Goal: Task Accomplishment & Management: Manage account settings

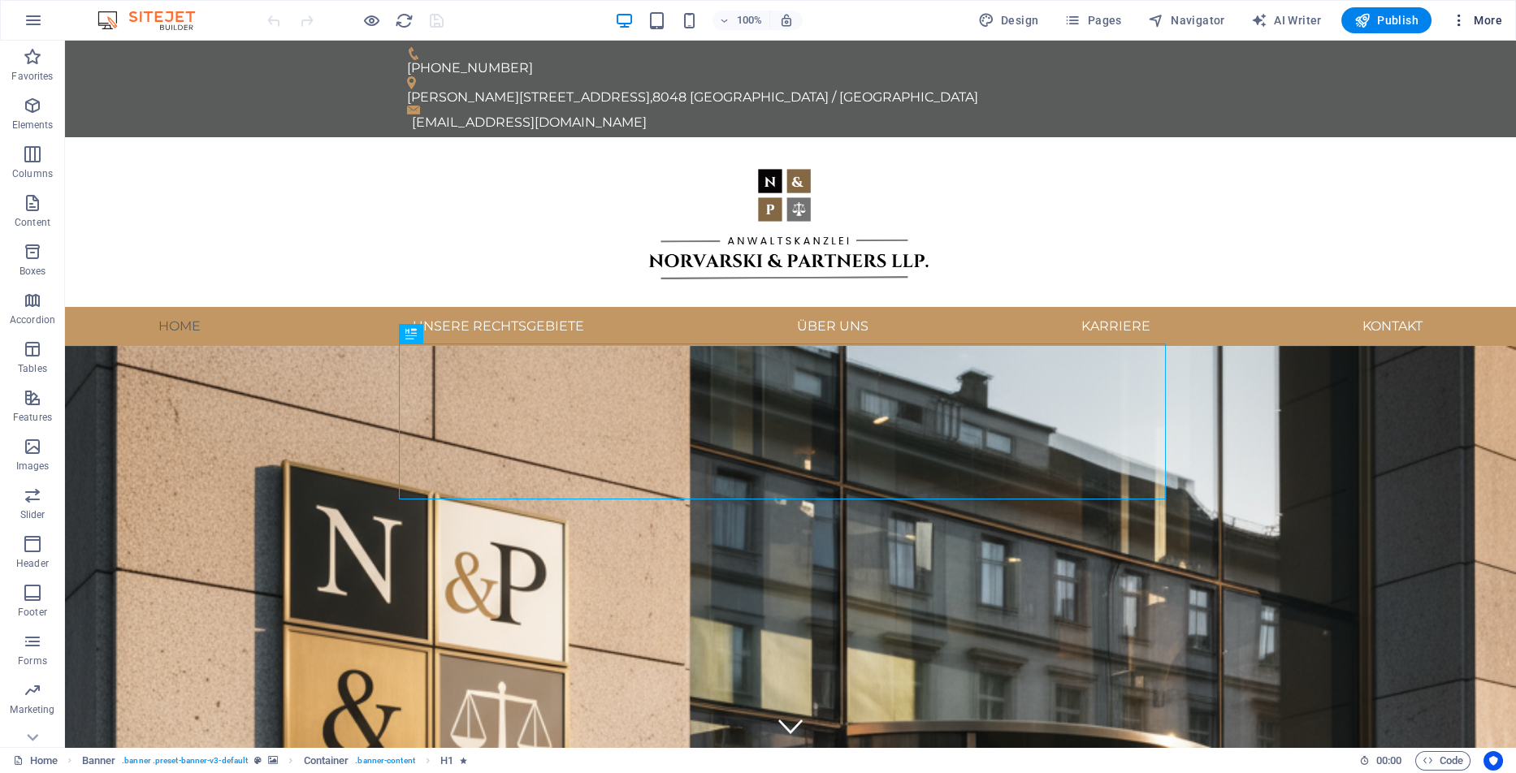
click at [1469, 19] on span "More" at bounding box center [1476, 20] width 51 height 16
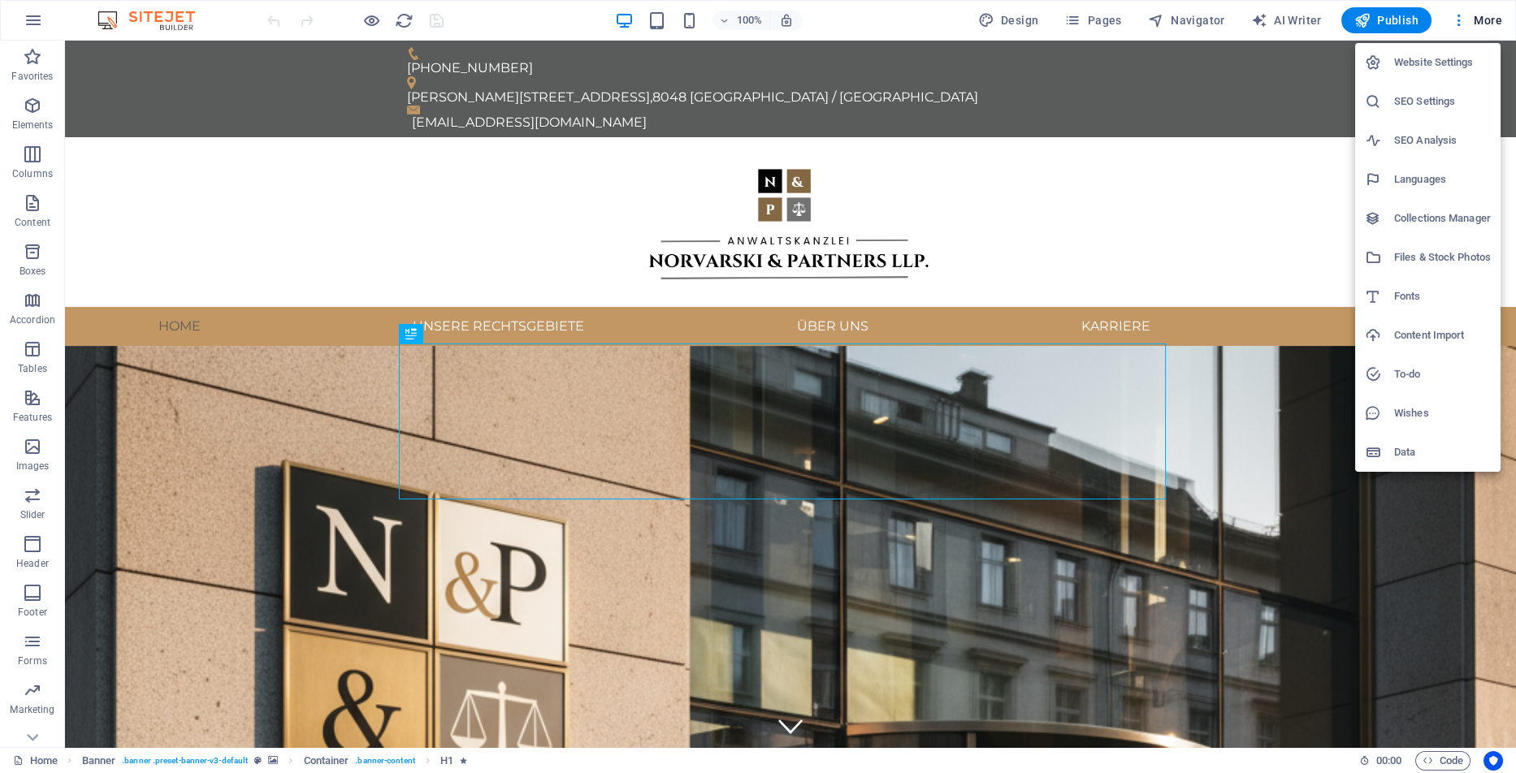
click at [1431, 64] on h6 "Website Settings" at bounding box center [1442, 62] width 97 height 19
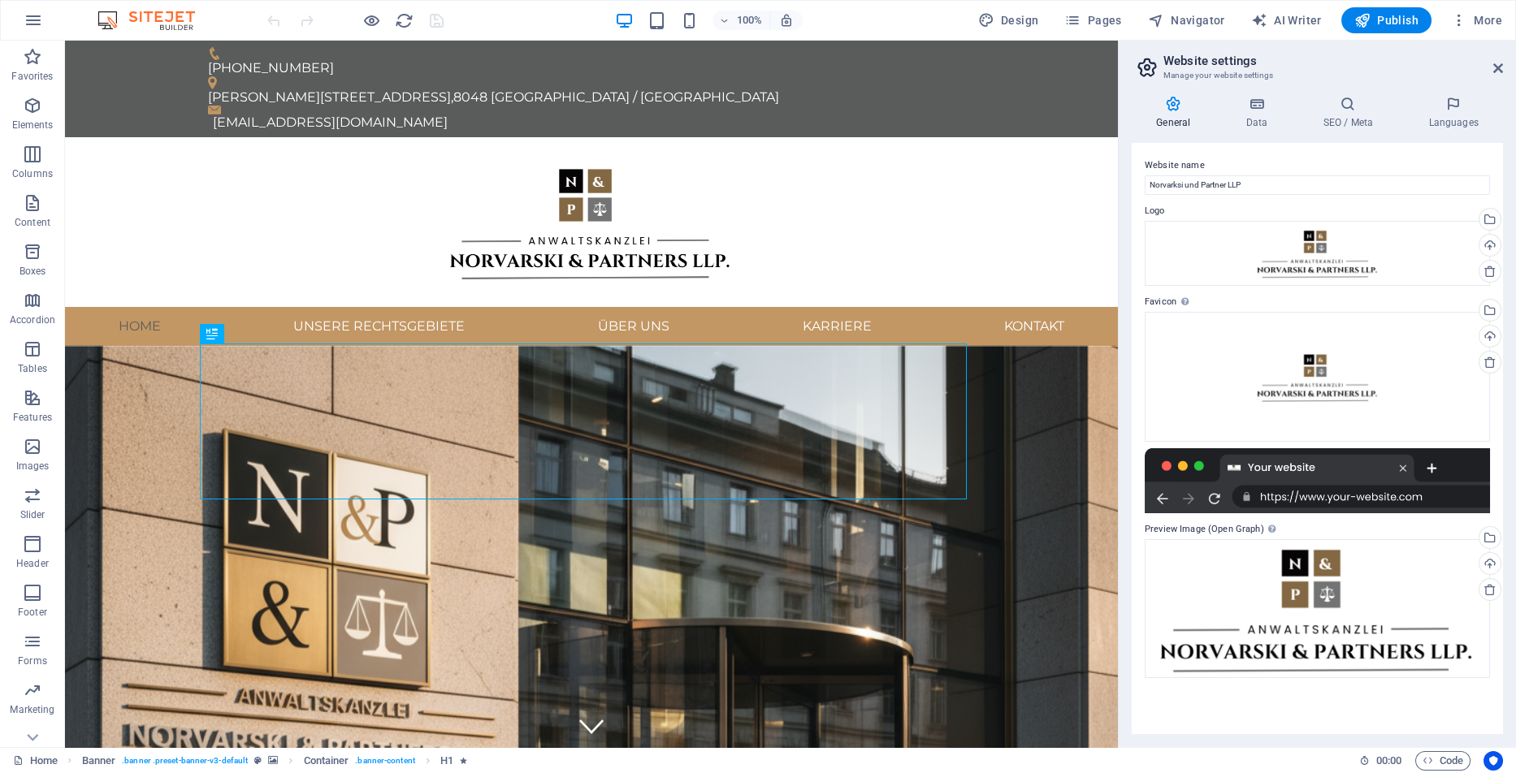
click at [1498, 75] on header "Website settings Manage your website settings" at bounding box center [1319, 62] width 368 height 42
click at [1499, 67] on icon at bounding box center [1498, 68] width 10 height 13
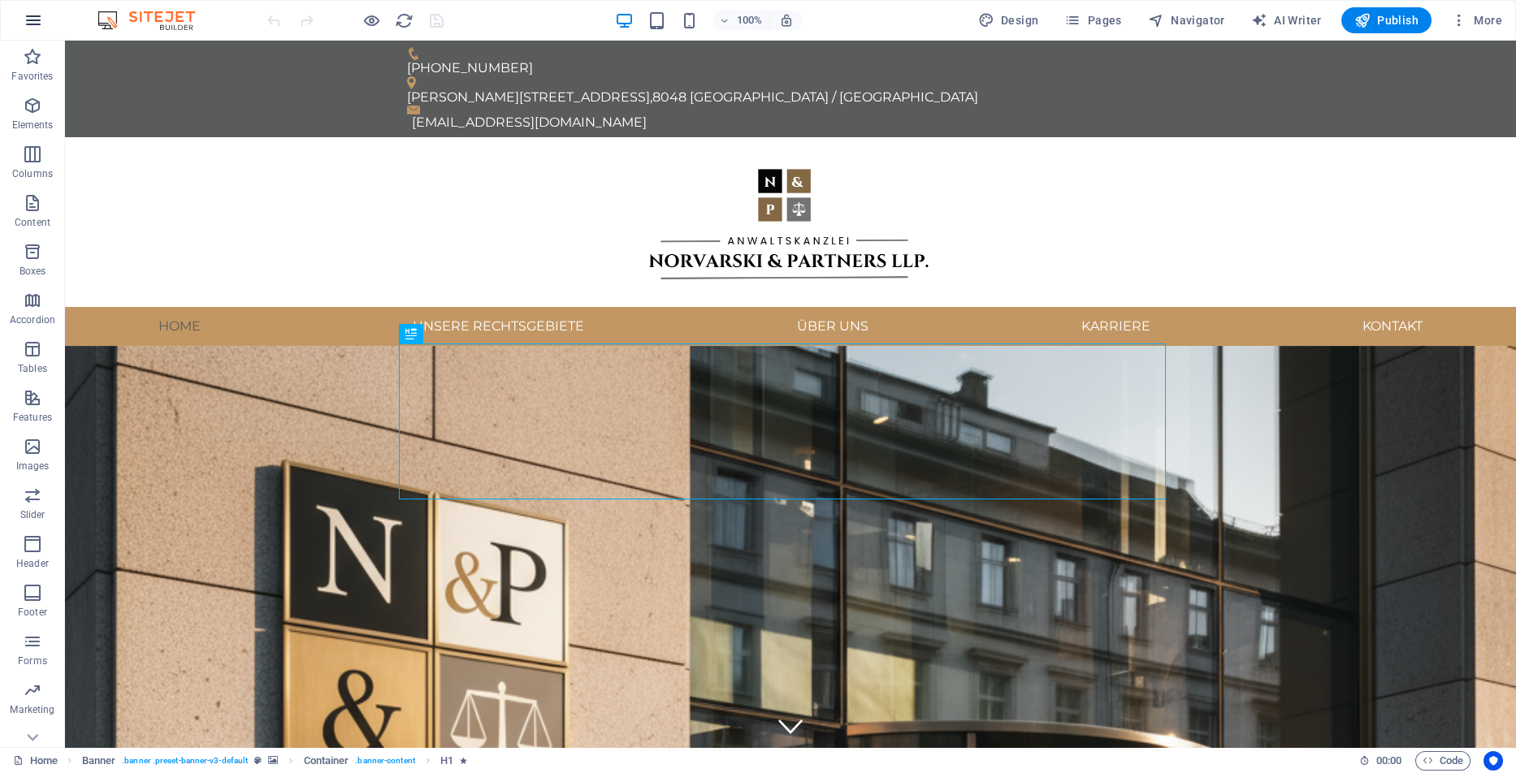
click at [33, 20] on icon "button" at bounding box center [33, 20] width 19 height 19
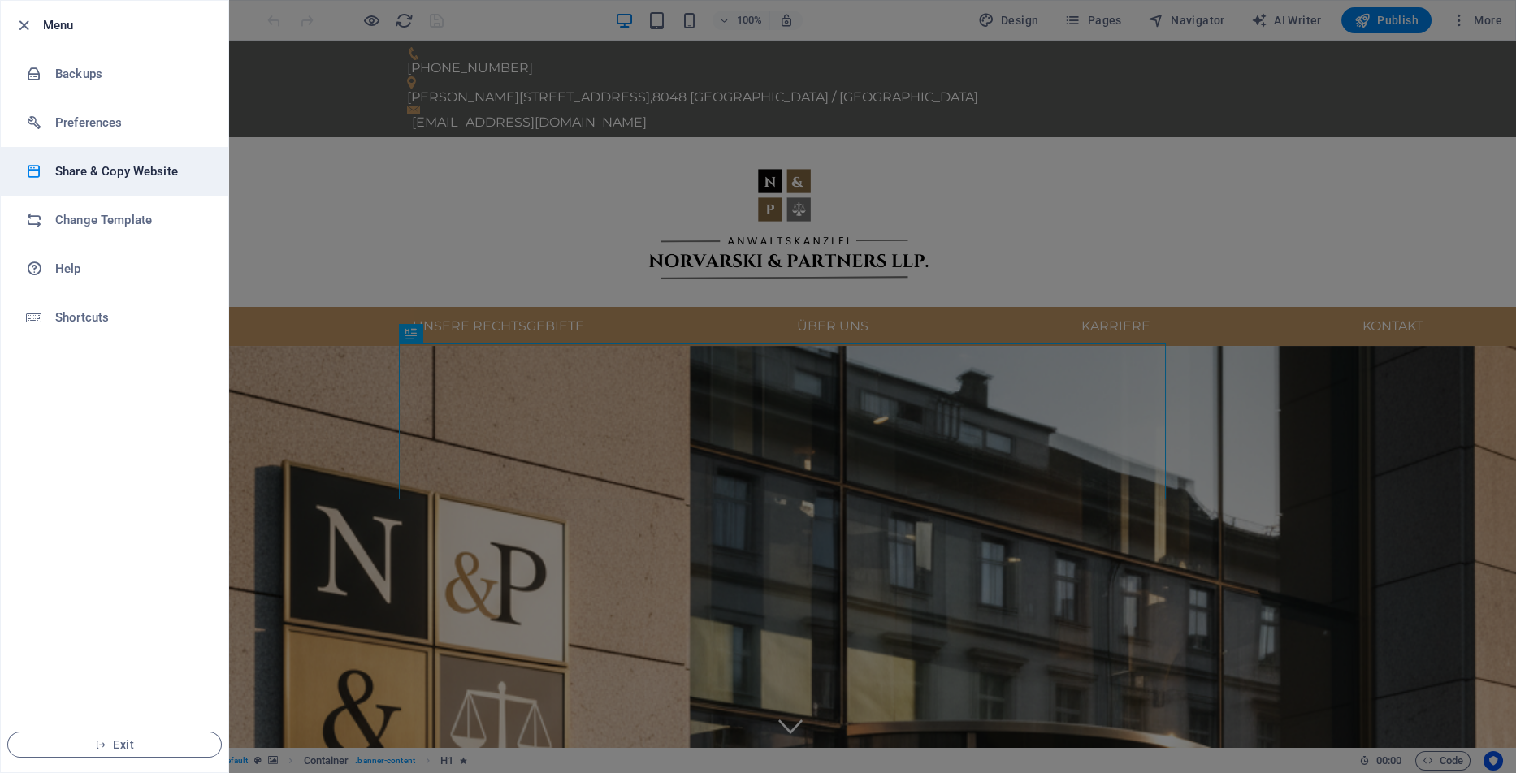
click at [104, 177] on h6 "Share & Copy Website" at bounding box center [130, 171] width 150 height 19
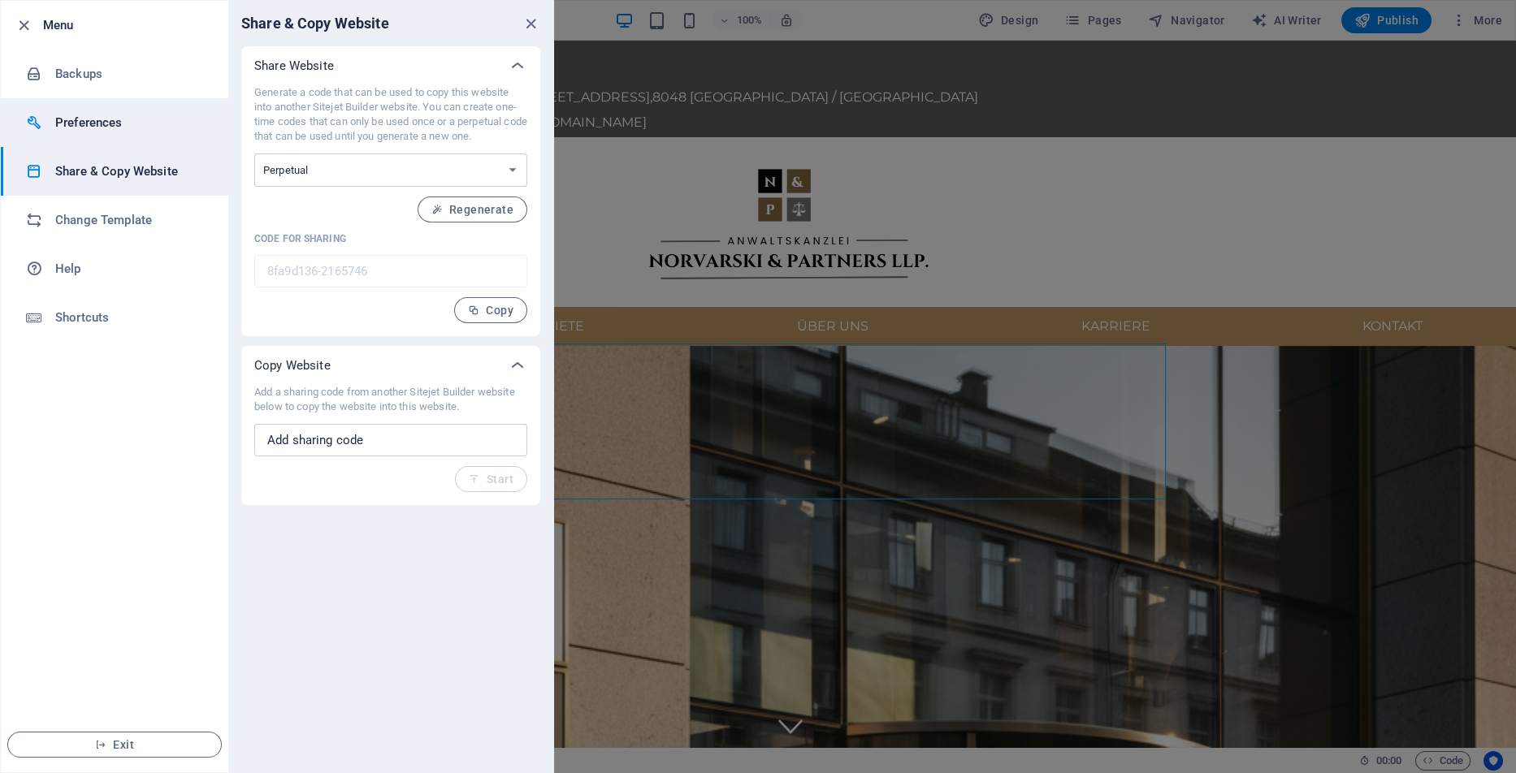
click at [115, 128] on h6 "Preferences" at bounding box center [130, 122] width 150 height 19
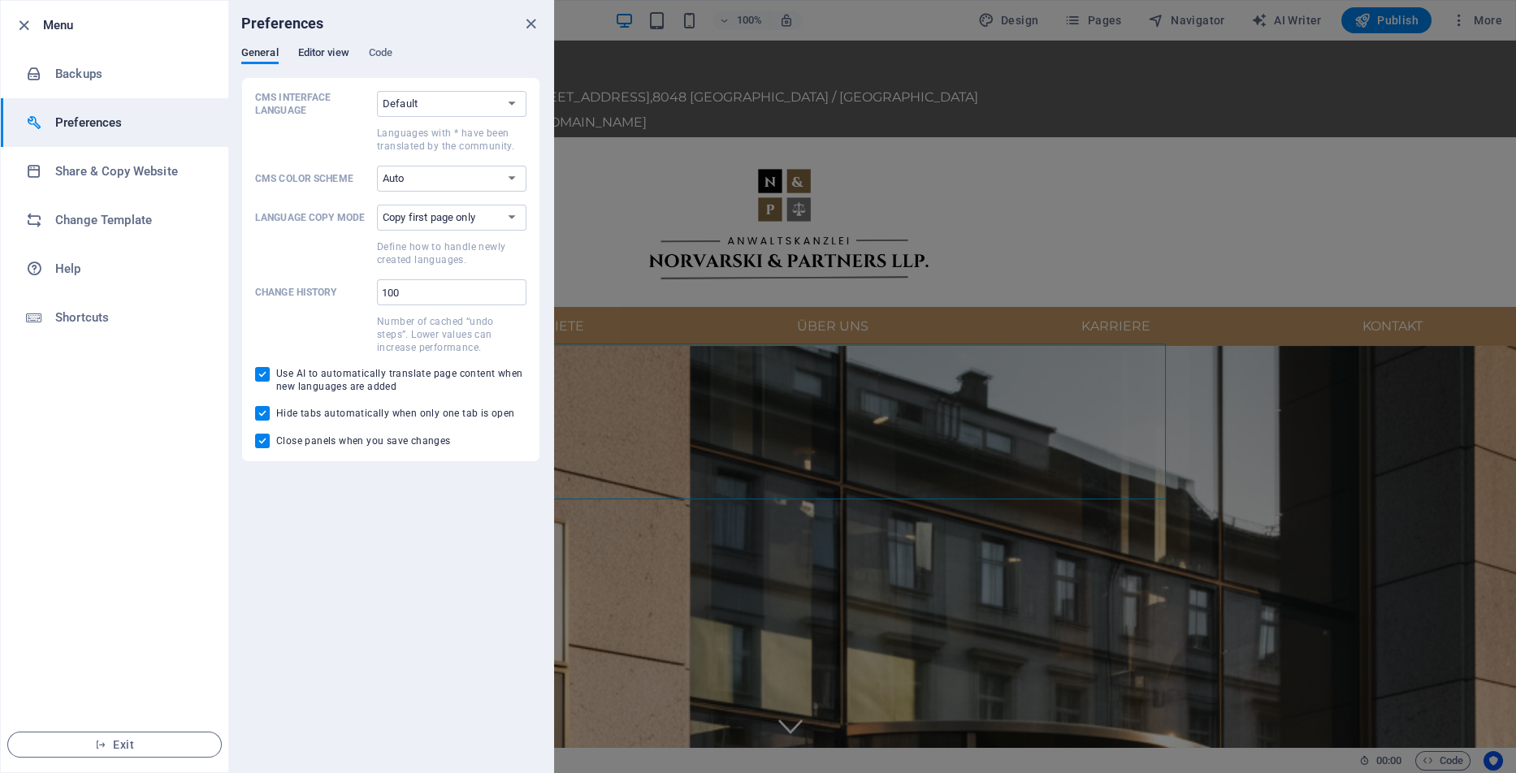
click at [307, 55] on span "Editor view" at bounding box center [323, 54] width 51 height 23
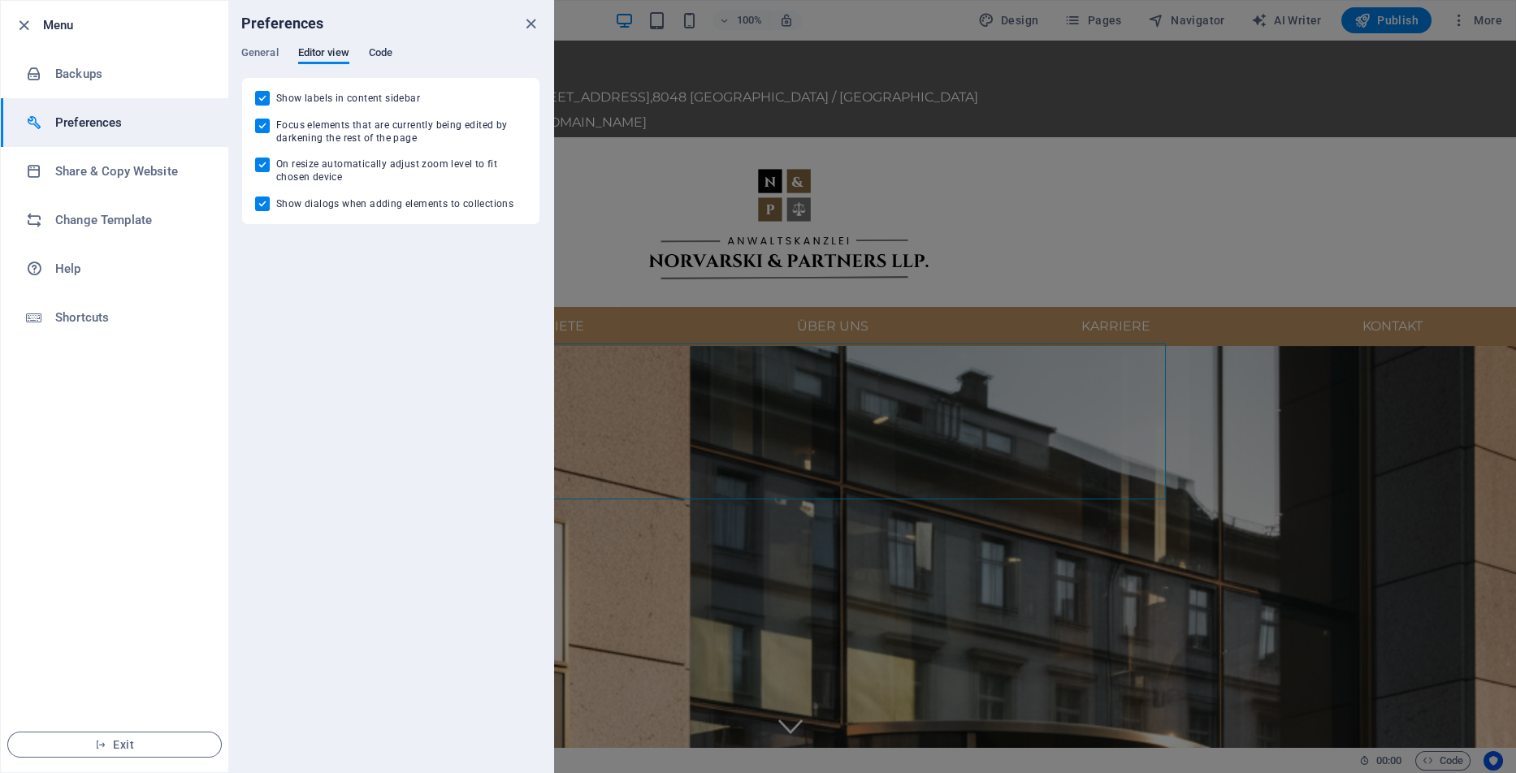
click at [379, 48] on span "Code" at bounding box center [381, 54] width 24 height 23
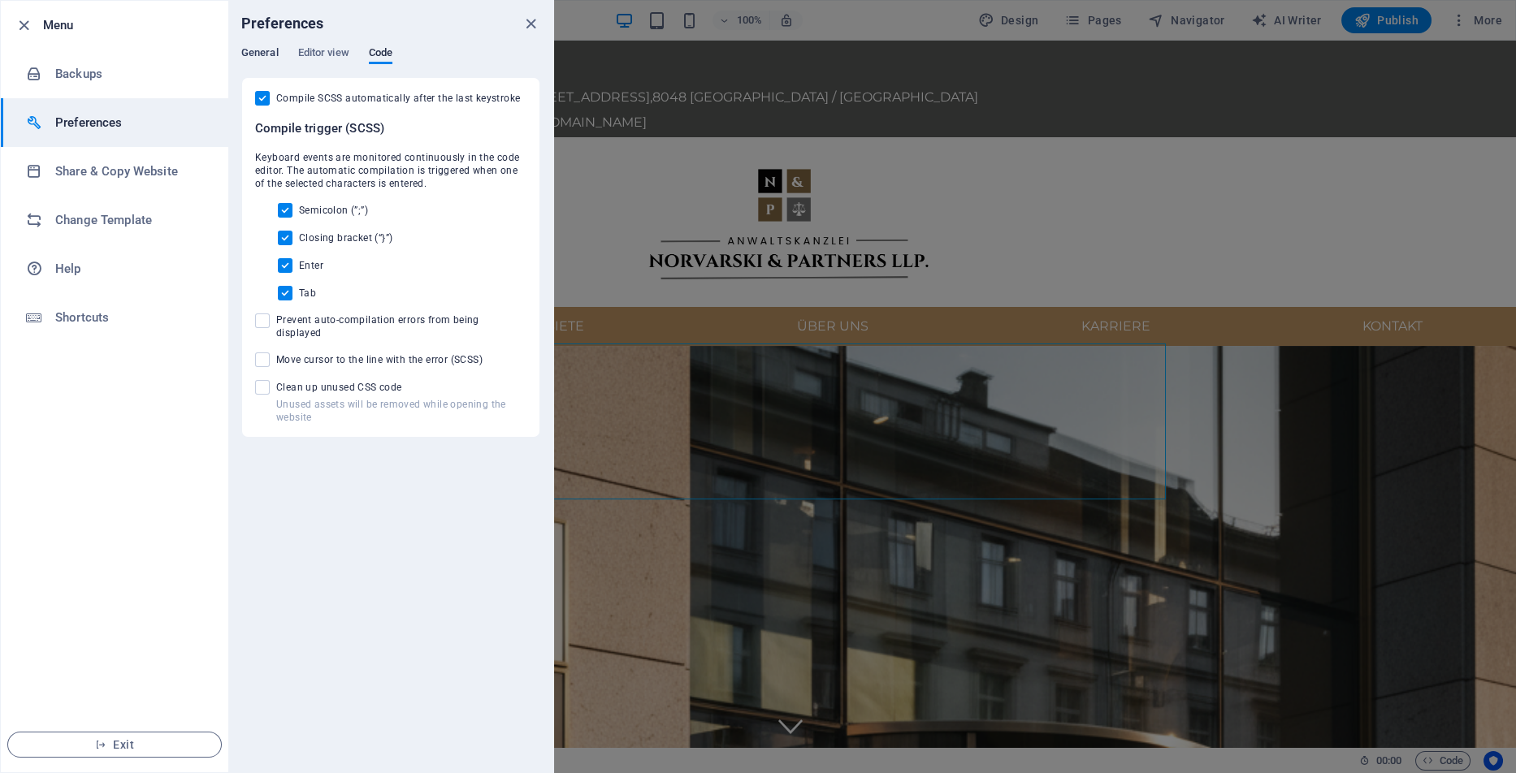
click at [263, 55] on span "General" at bounding box center [259, 54] width 37 height 23
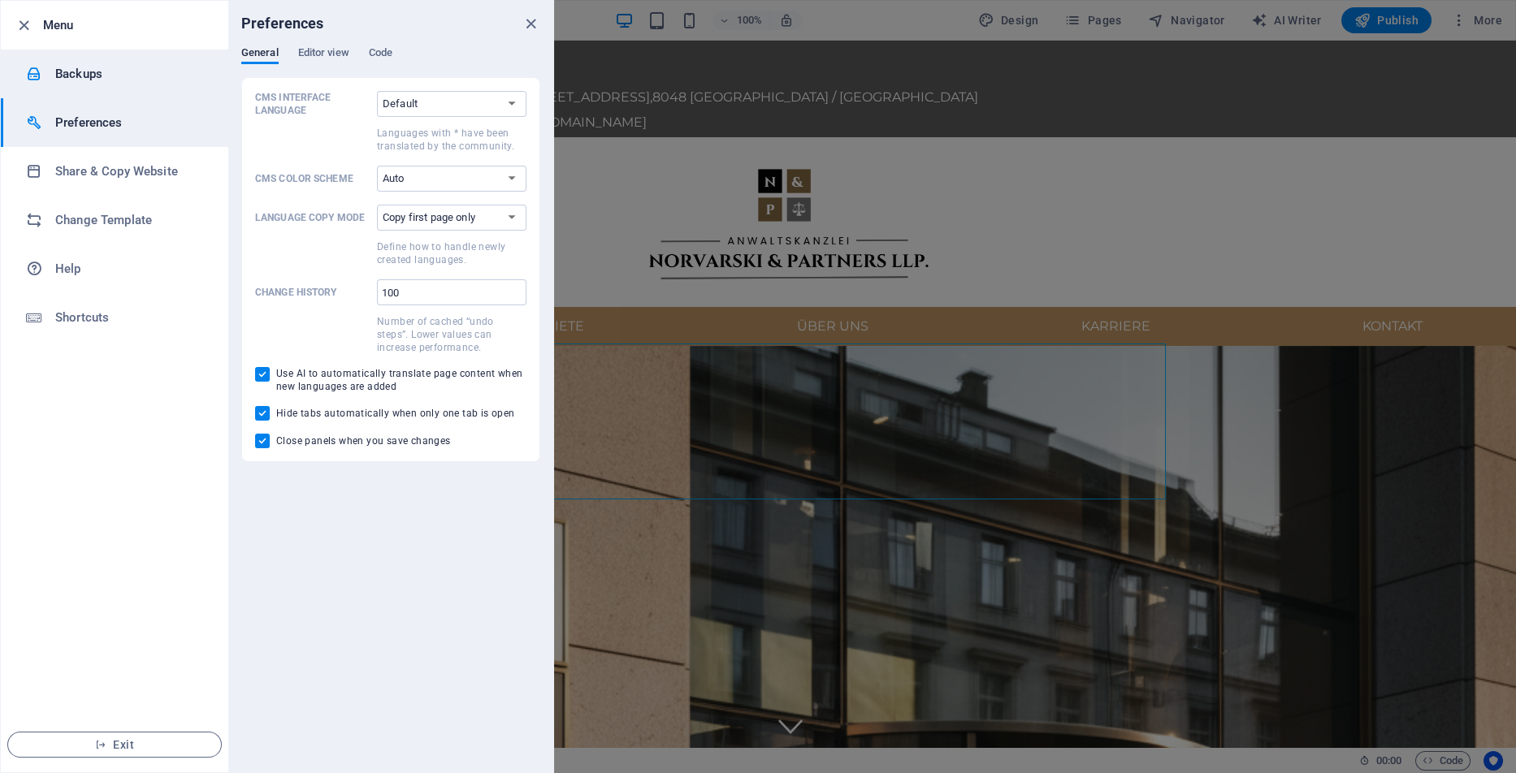
click at [68, 71] on h6 "Backups" at bounding box center [130, 73] width 150 height 19
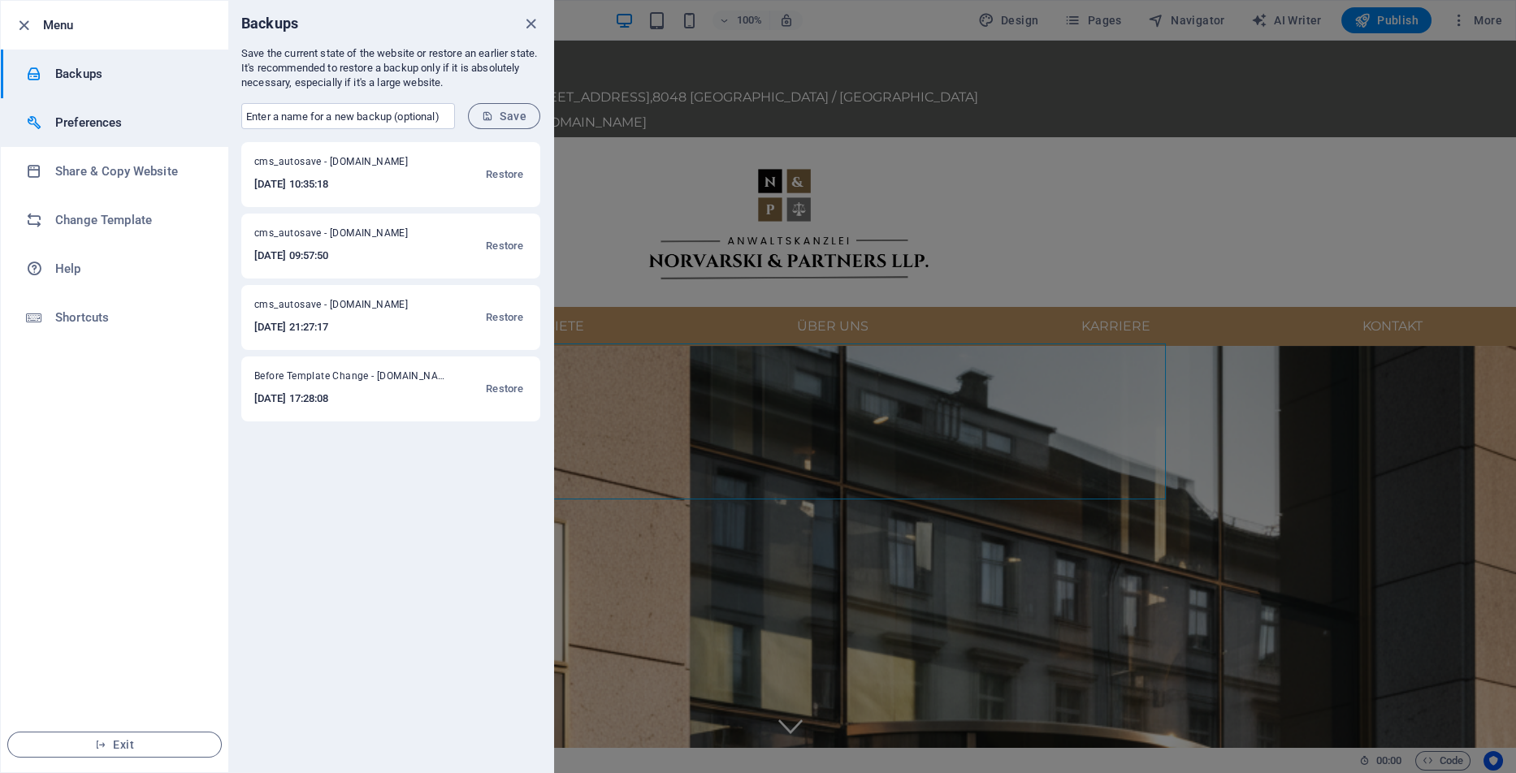
click at [78, 128] on h6 "Preferences" at bounding box center [130, 122] width 150 height 19
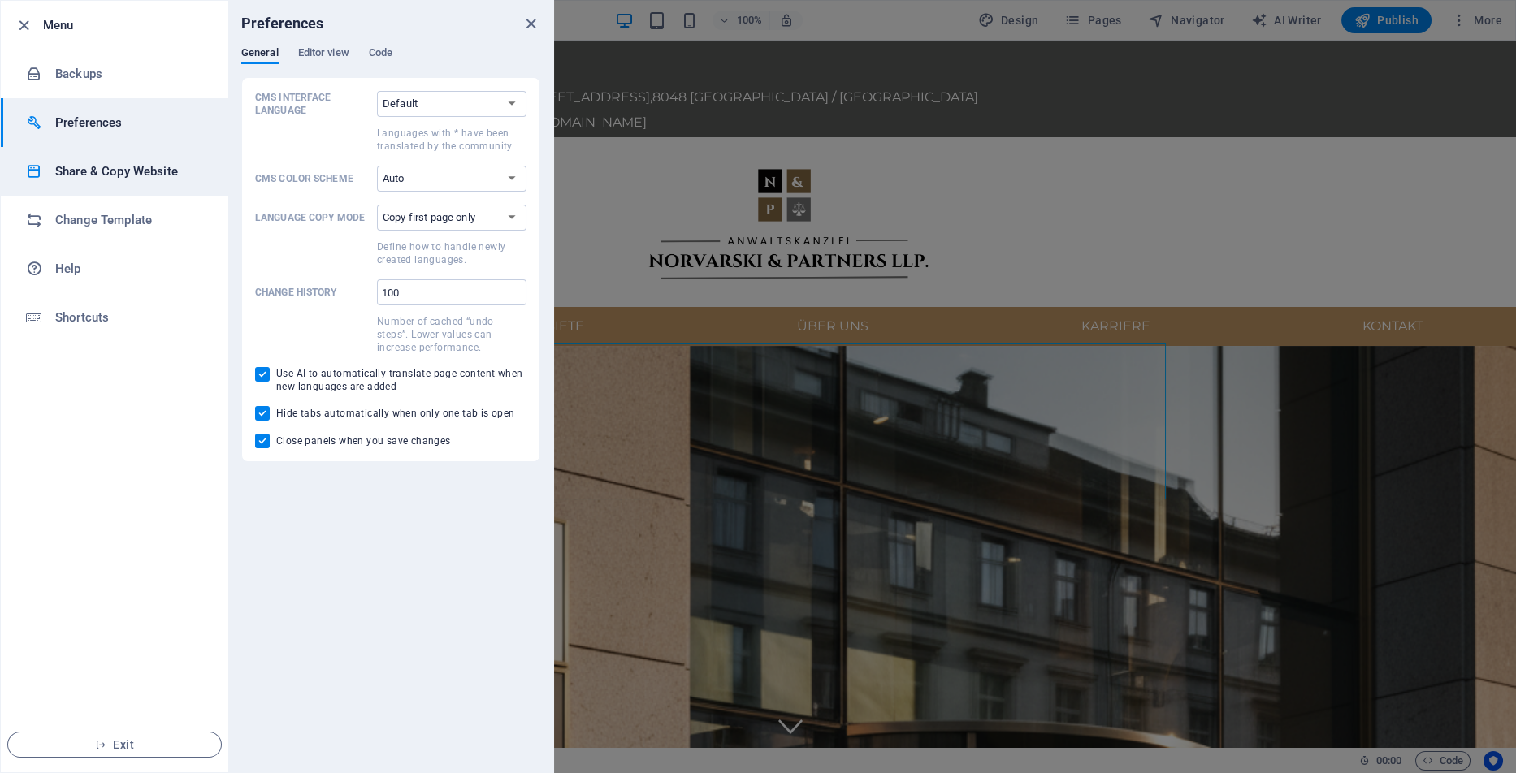
click at [102, 164] on h6 "Share & Copy Website" at bounding box center [130, 171] width 150 height 19
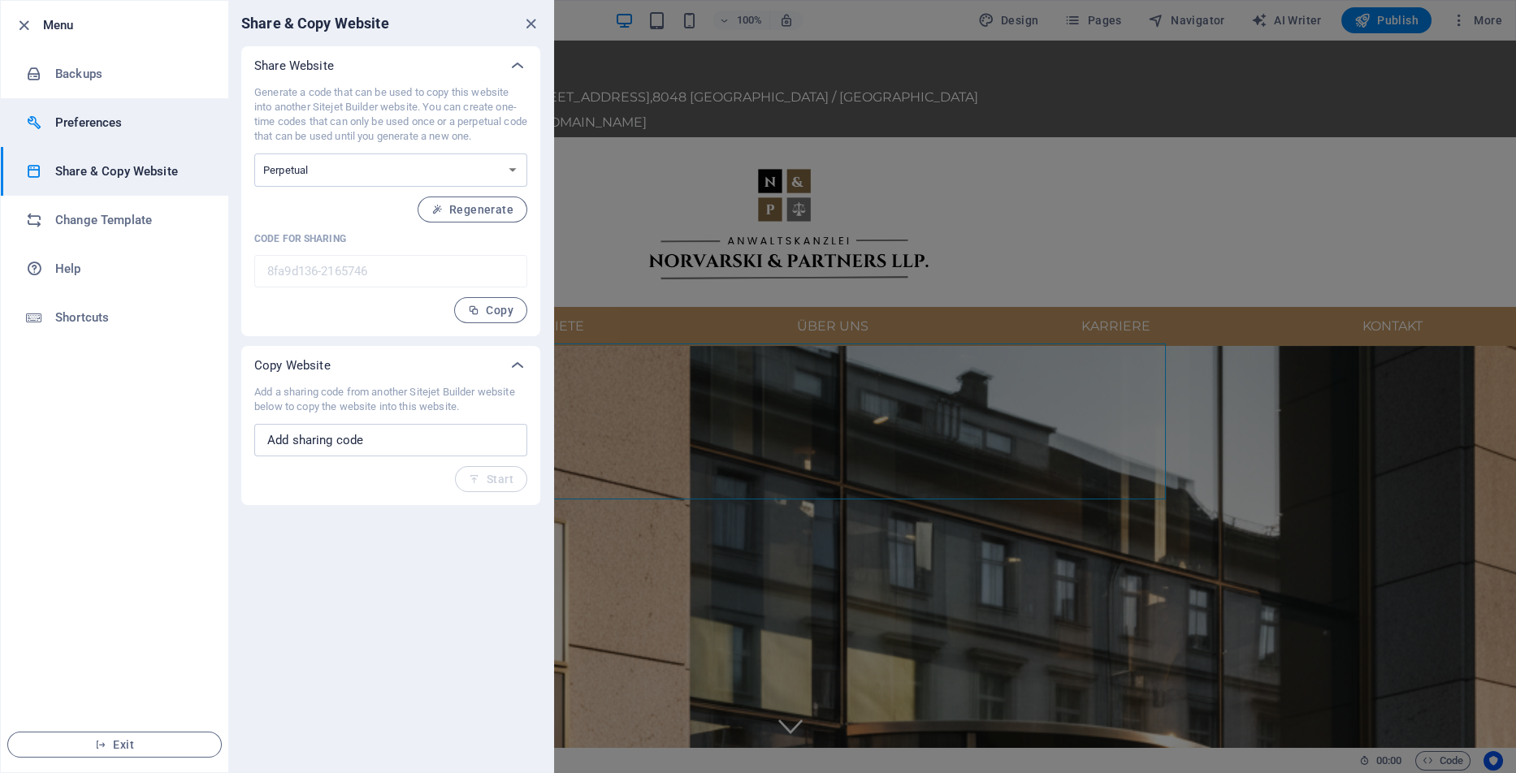
click at [103, 136] on li "Preferences" at bounding box center [114, 122] width 227 height 49
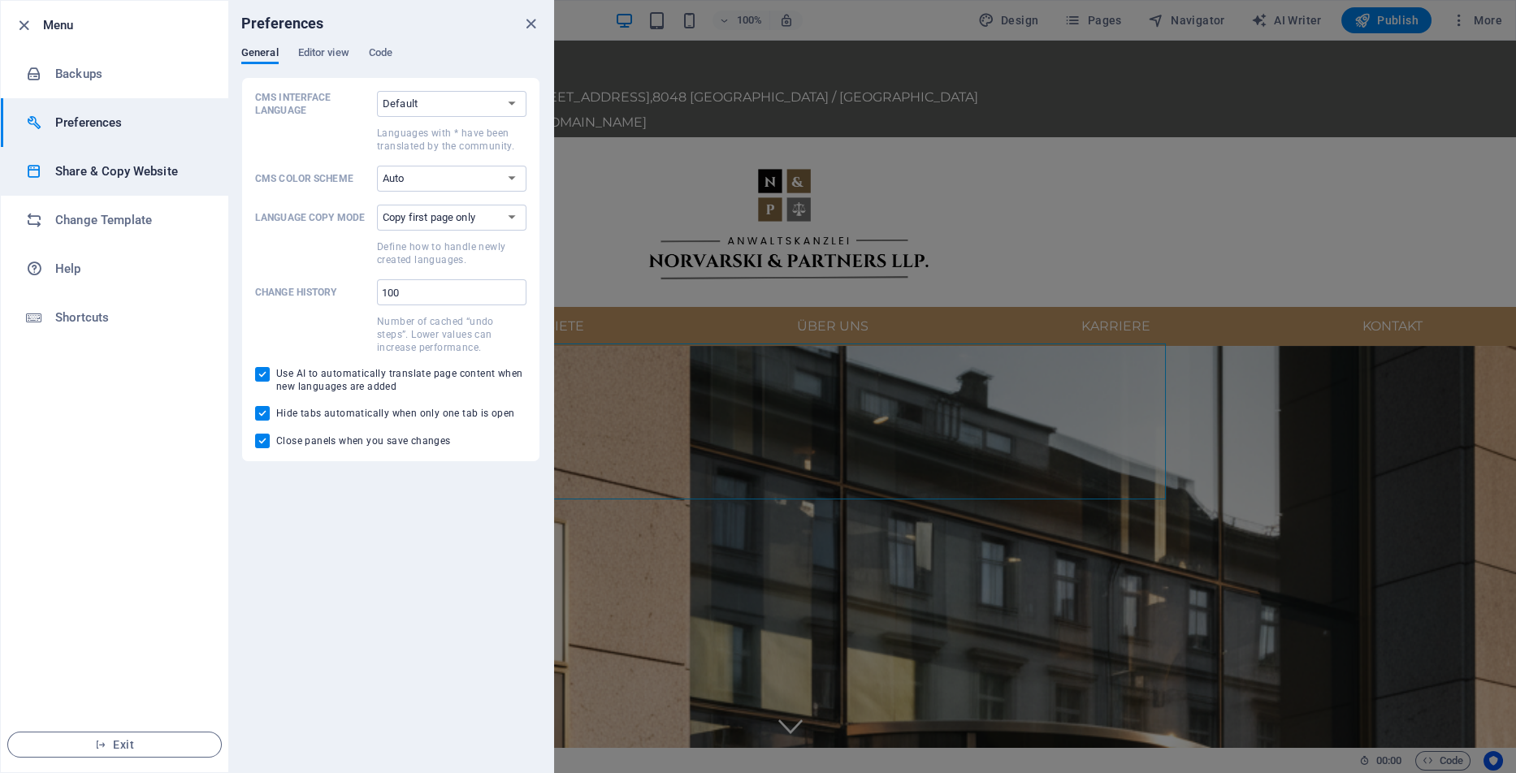
click at [117, 179] on h6 "Share & Copy Website" at bounding box center [130, 171] width 150 height 19
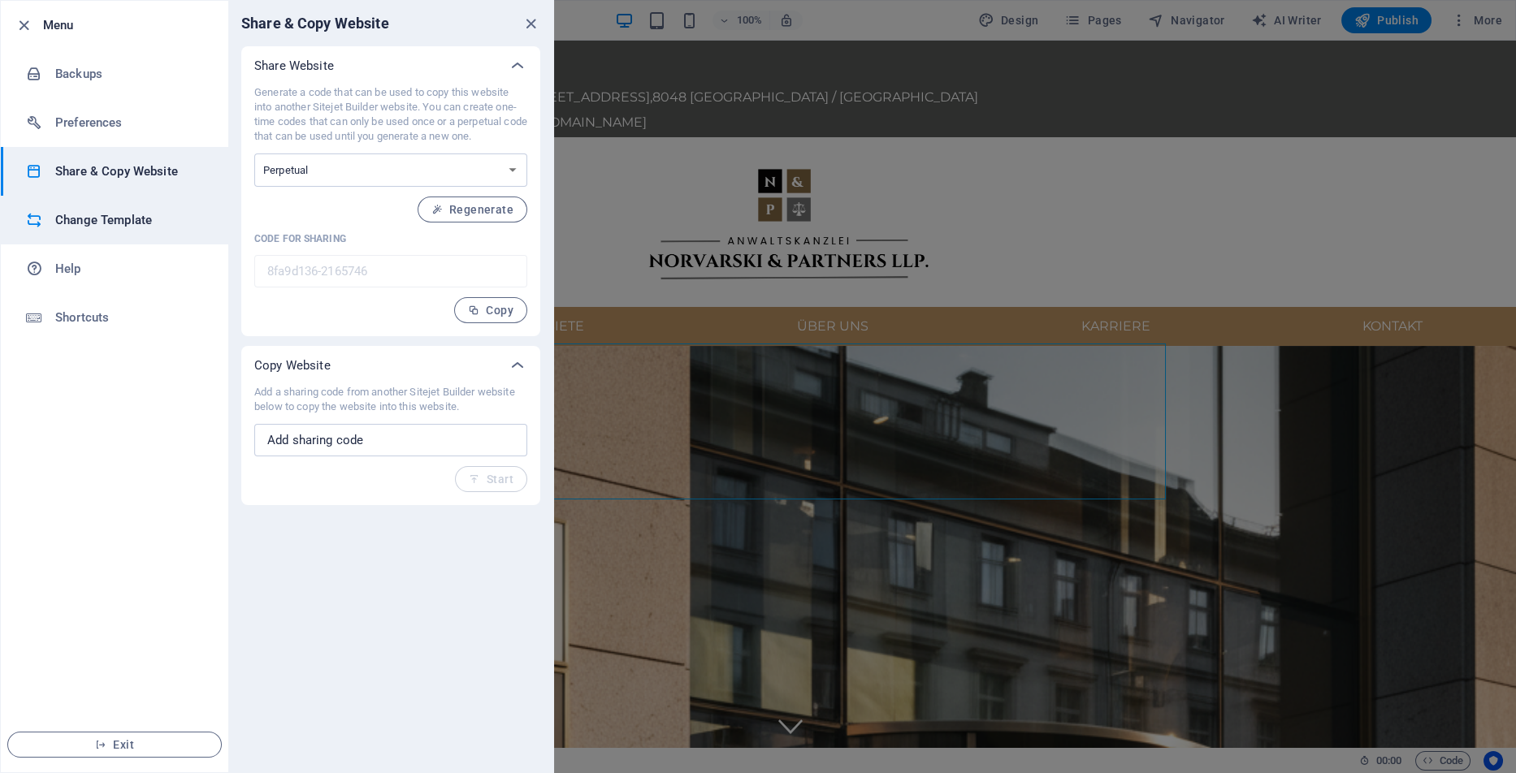
click at [126, 217] on h6 "Change Template" at bounding box center [130, 219] width 150 height 19
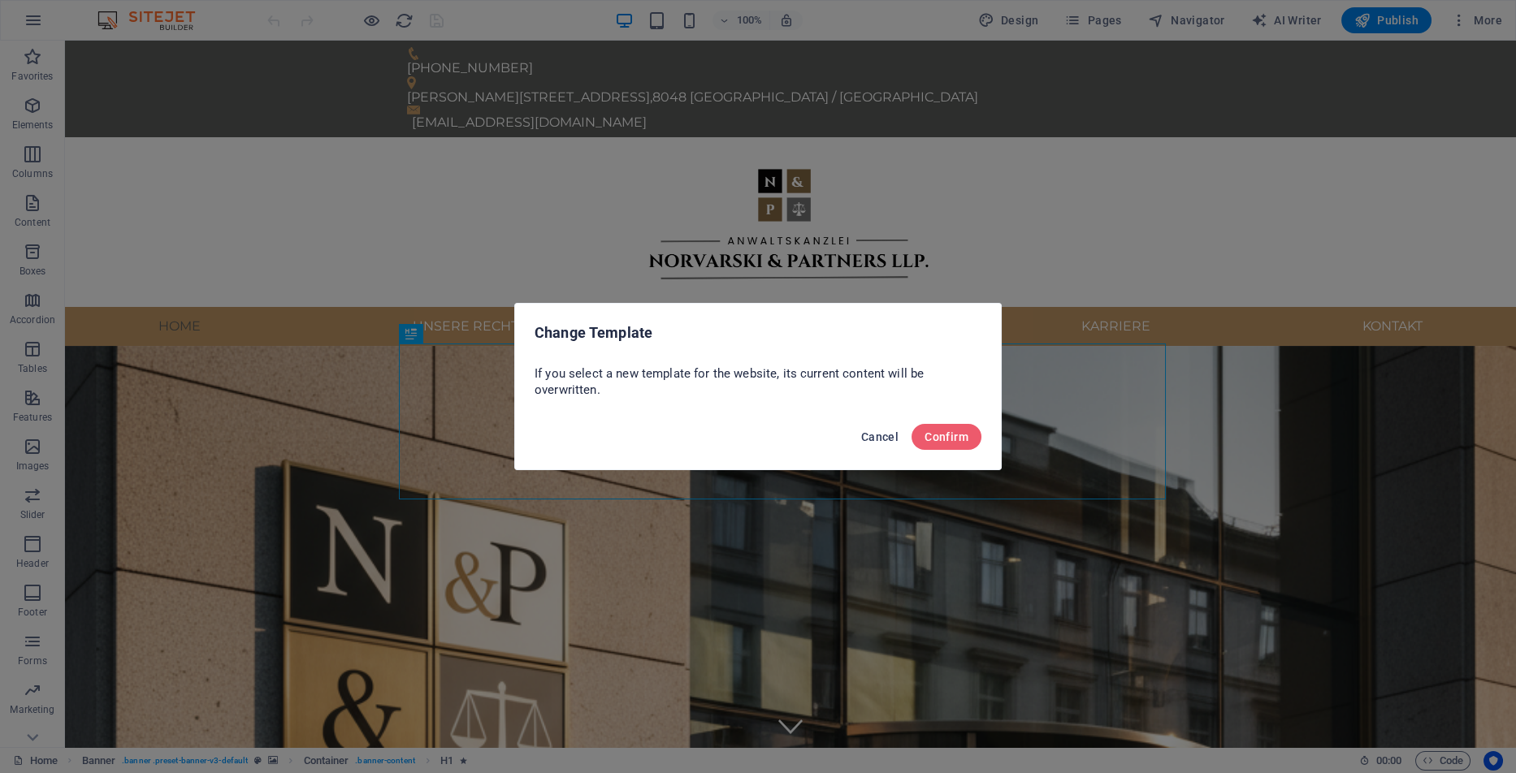
click at [873, 437] on span "Cancel" at bounding box center [879, 436] width 37 height 13
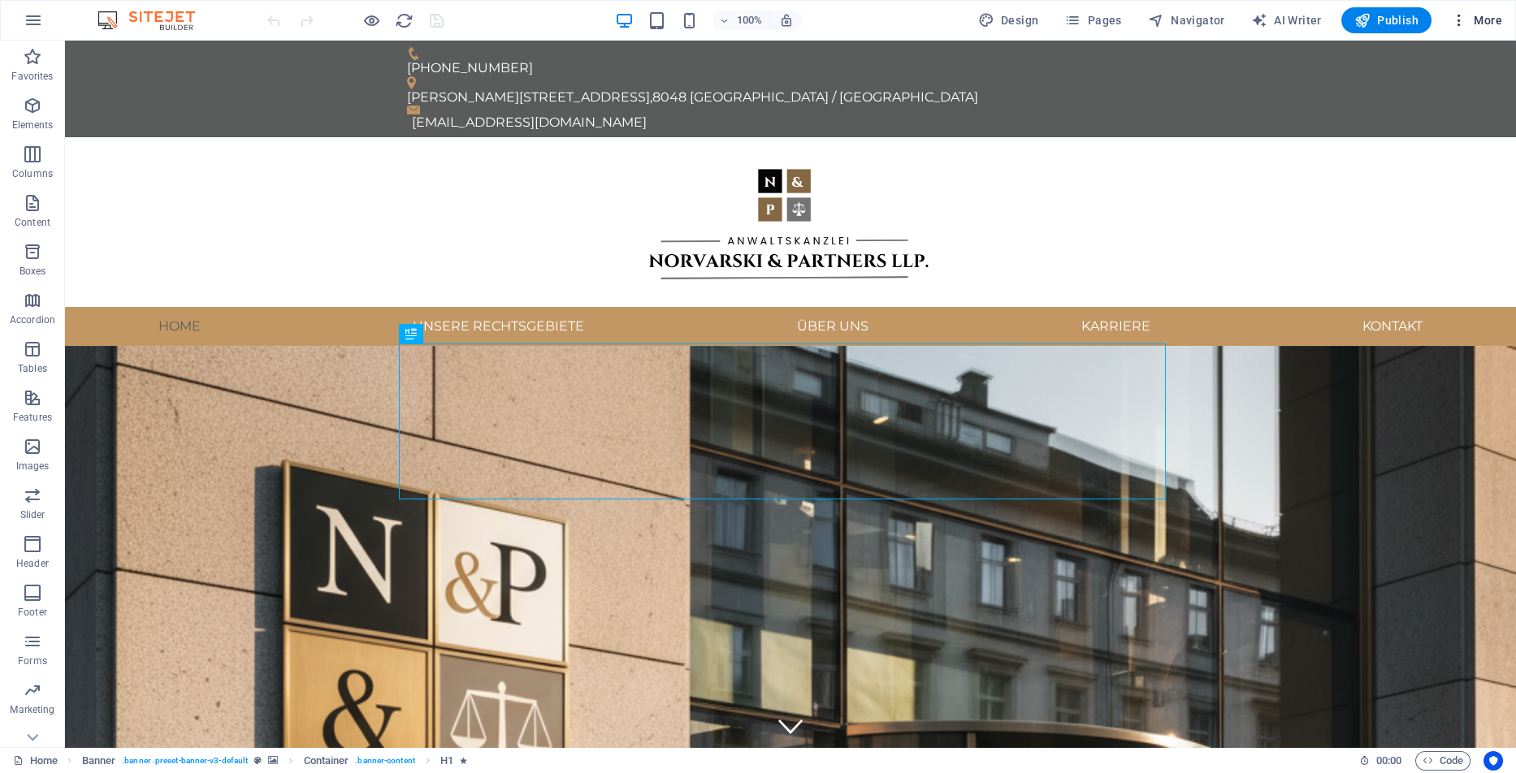
click at [1460, 15] on icon "button" at bounding box center [1459, 20] width 16 height 16
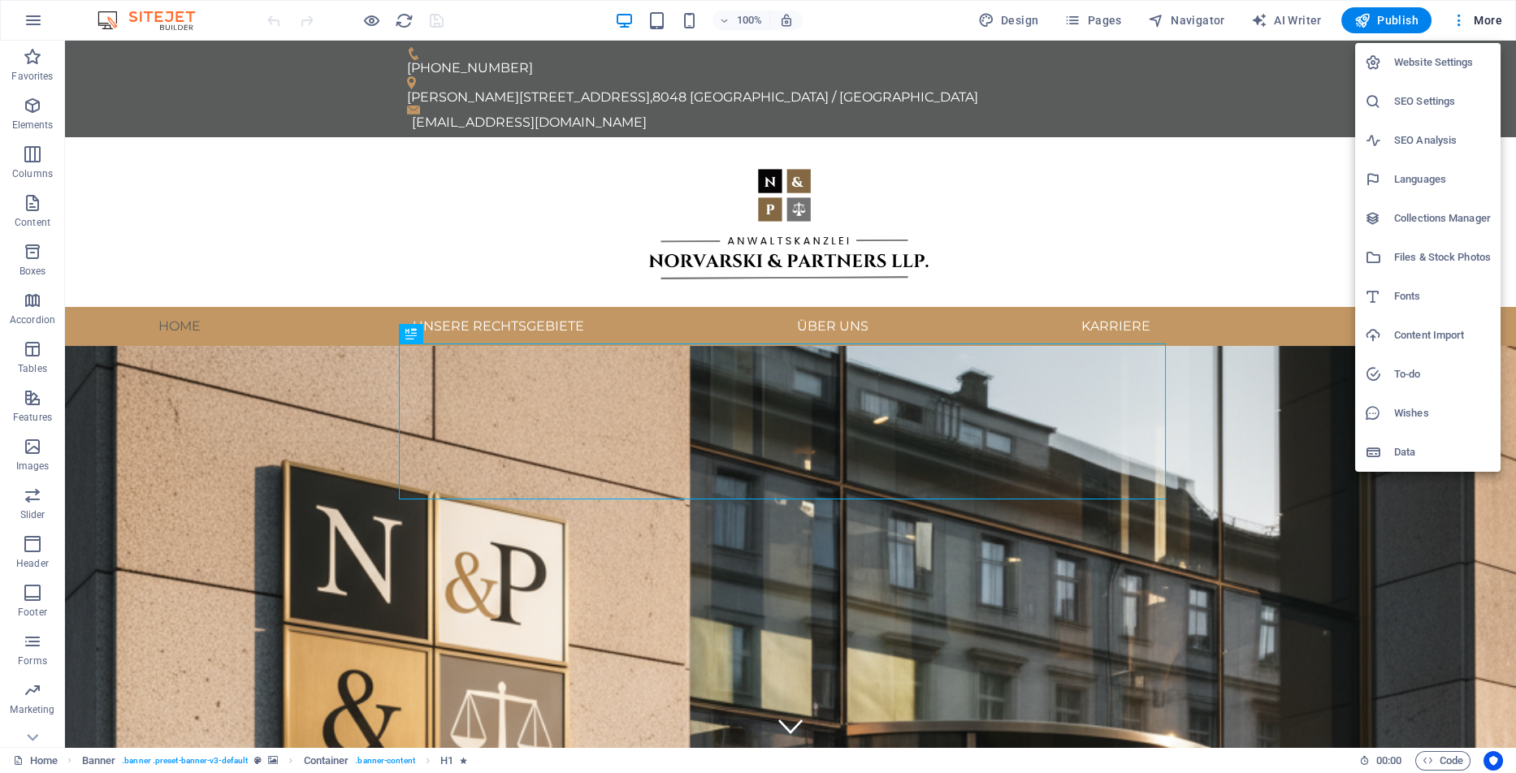
click at [1482, 14] on div at bounding box center [758, 386] width 1516 height 773
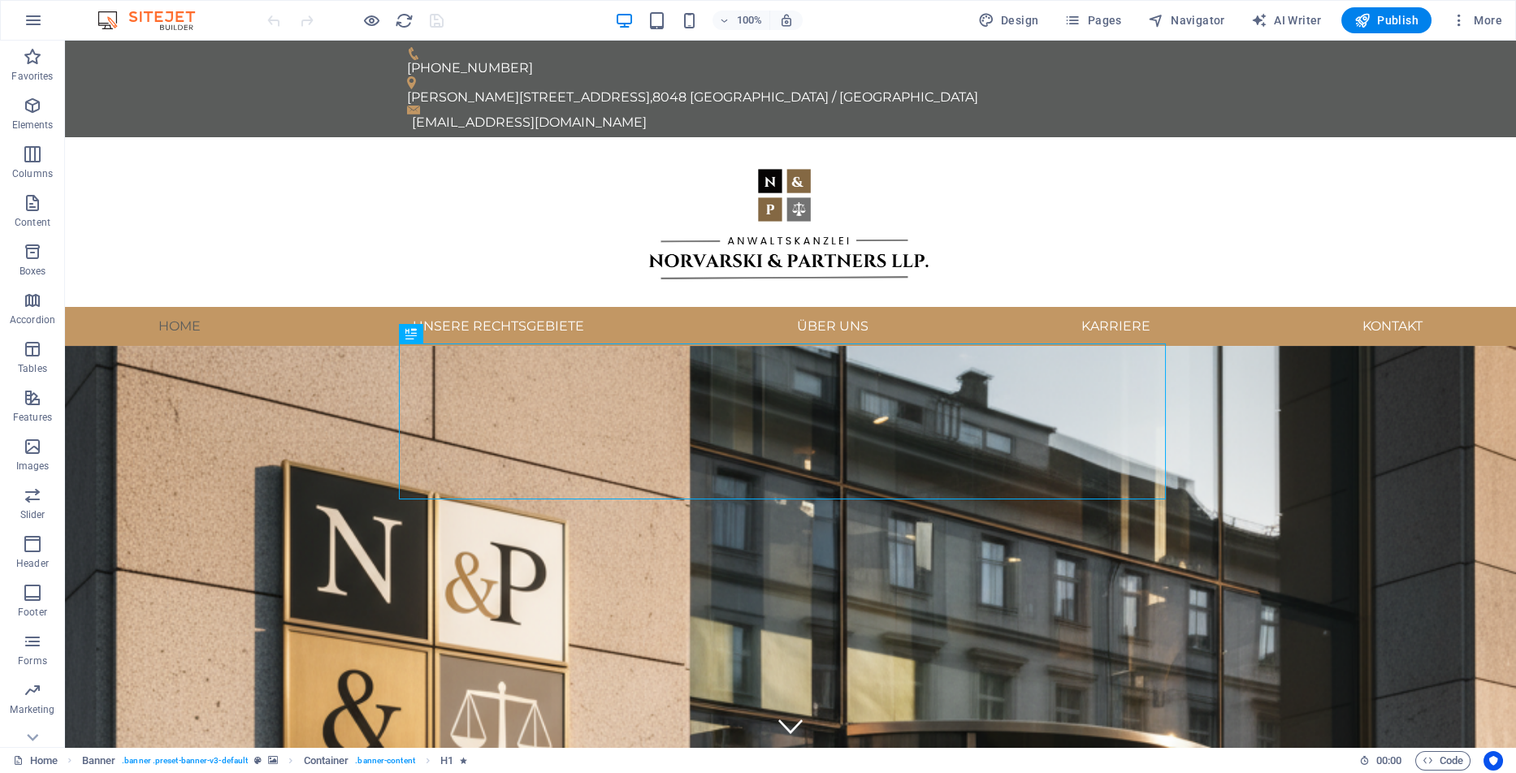
click at [1485, 16] on span "More" at bounding box center [1476, 20] width 51 height 16
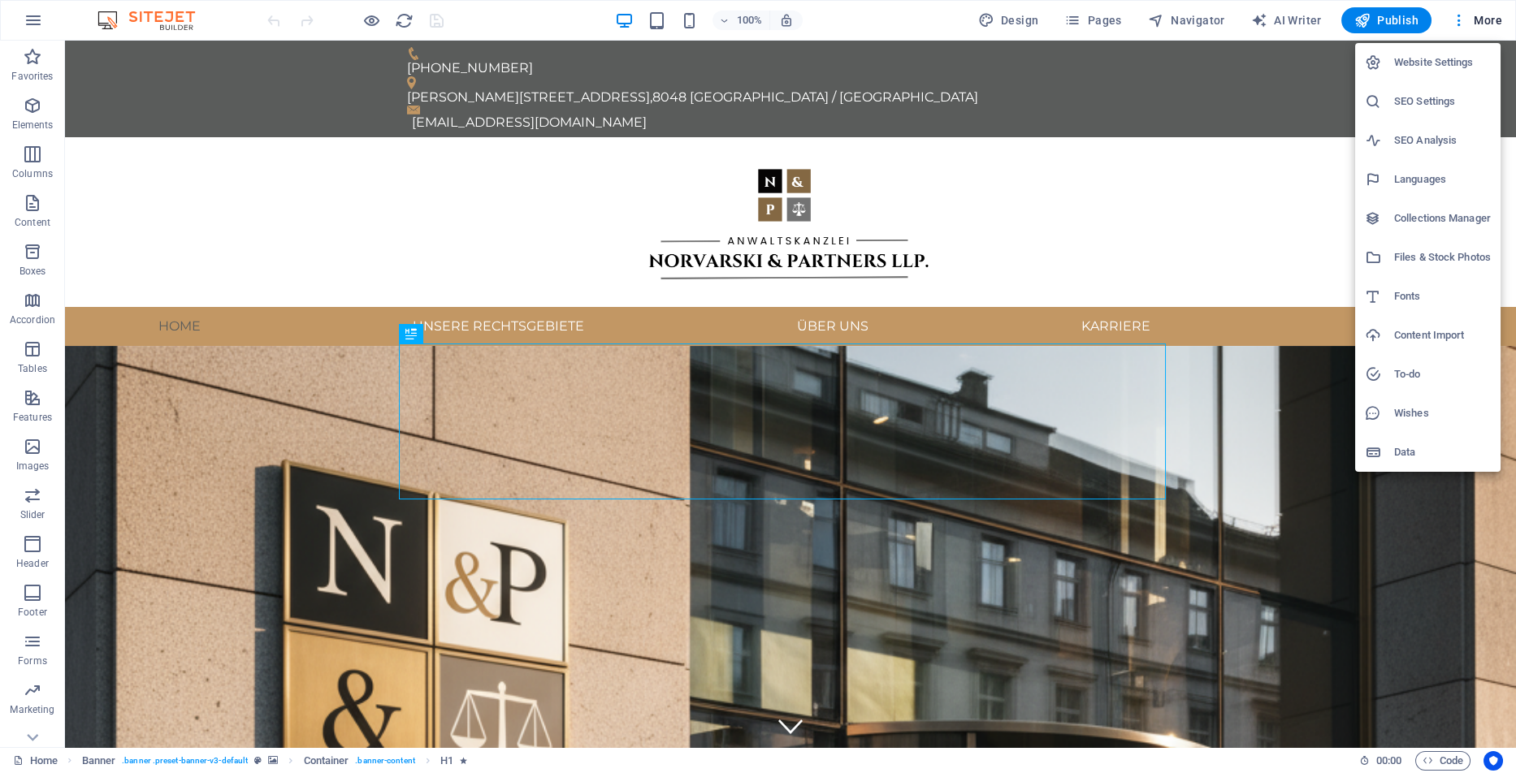
click at [1429, 58] on h6 "Website Settings" at bounding box center [1442, 62] width 97 height 19
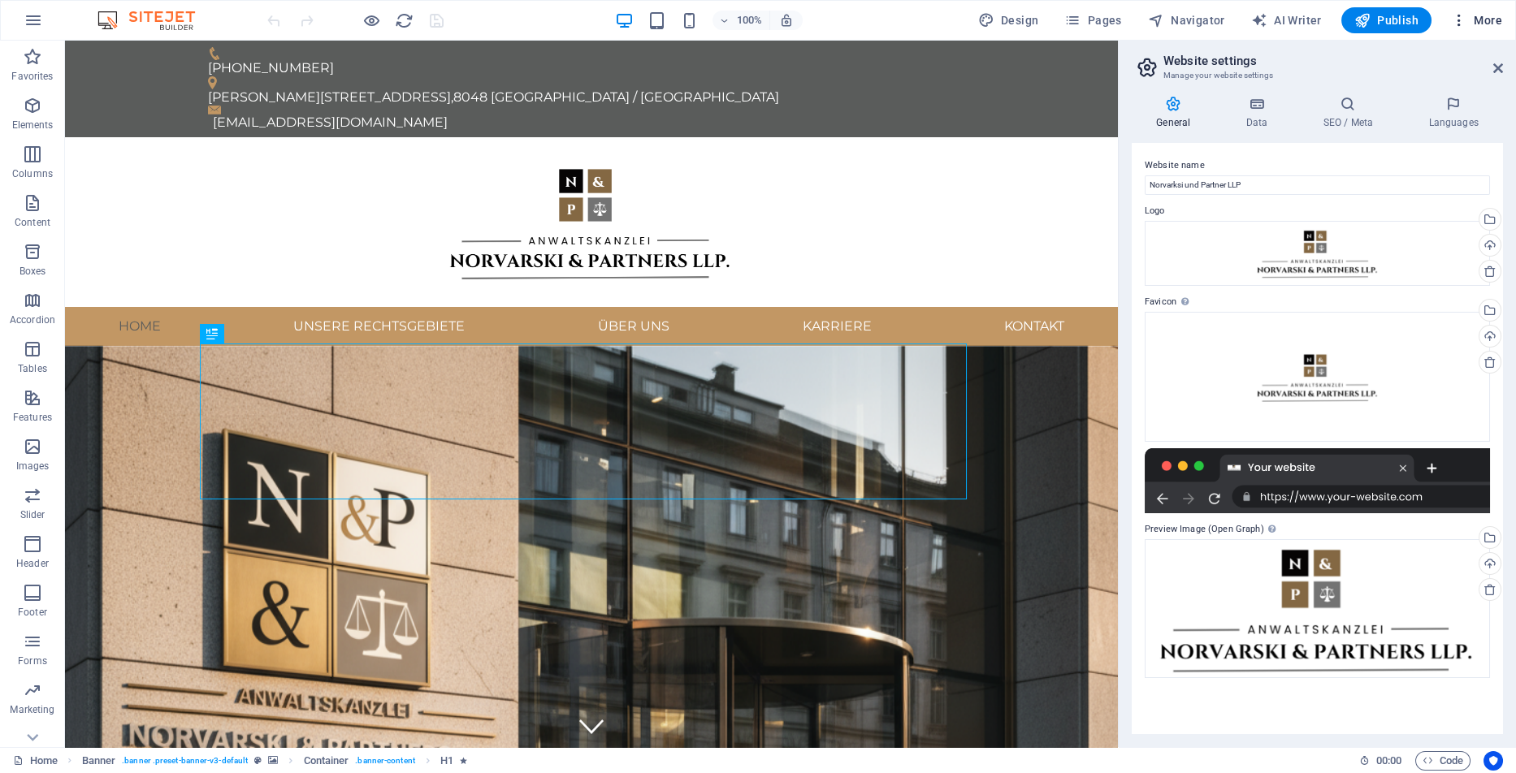
click at [1462, 20] on icon "button" at bounding box center [1459, 20] width 16 height 16
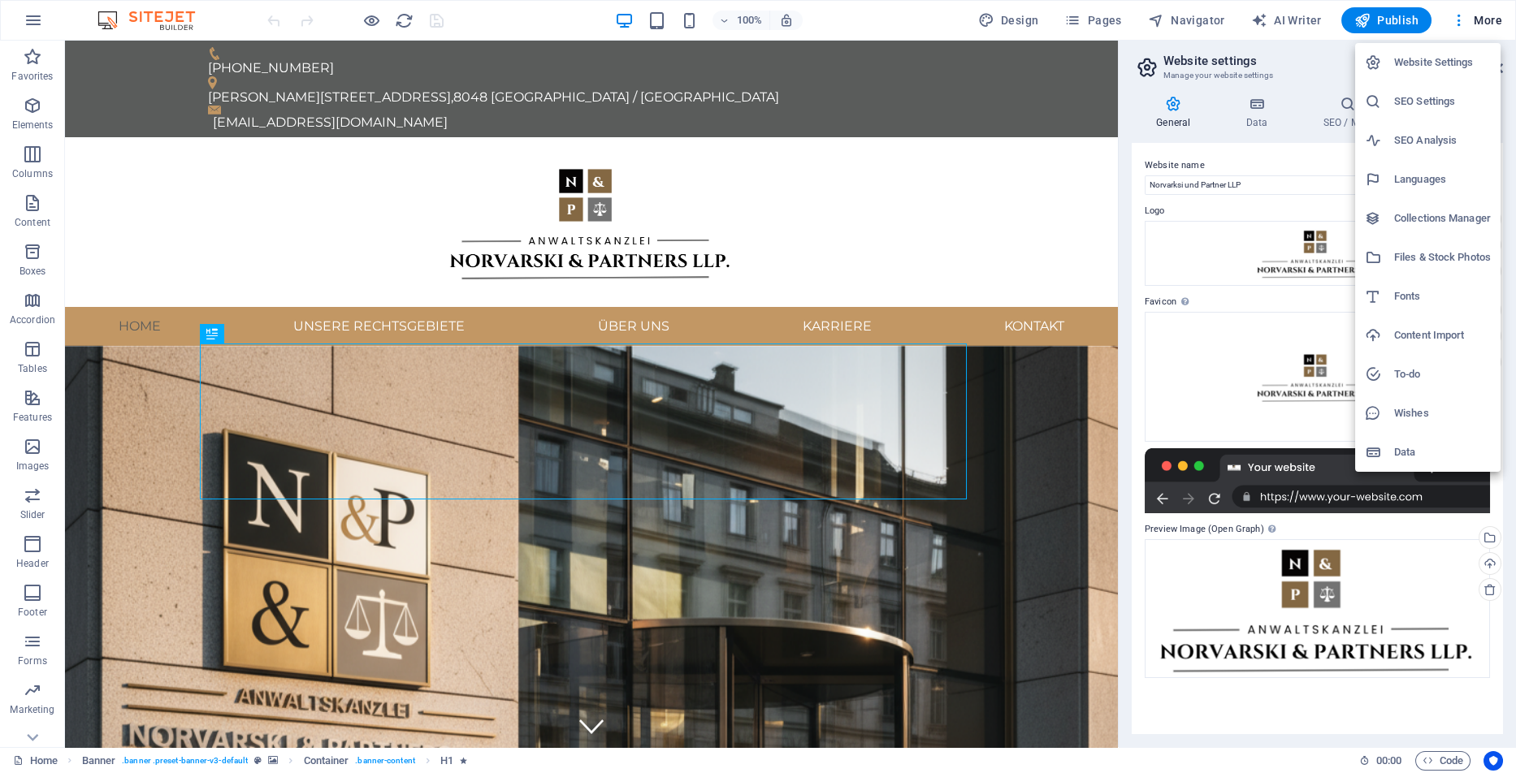
click at [1424, 257] on h6 "Files & Stock Photos" at bounding box center [1442, 257] width 97 height 19
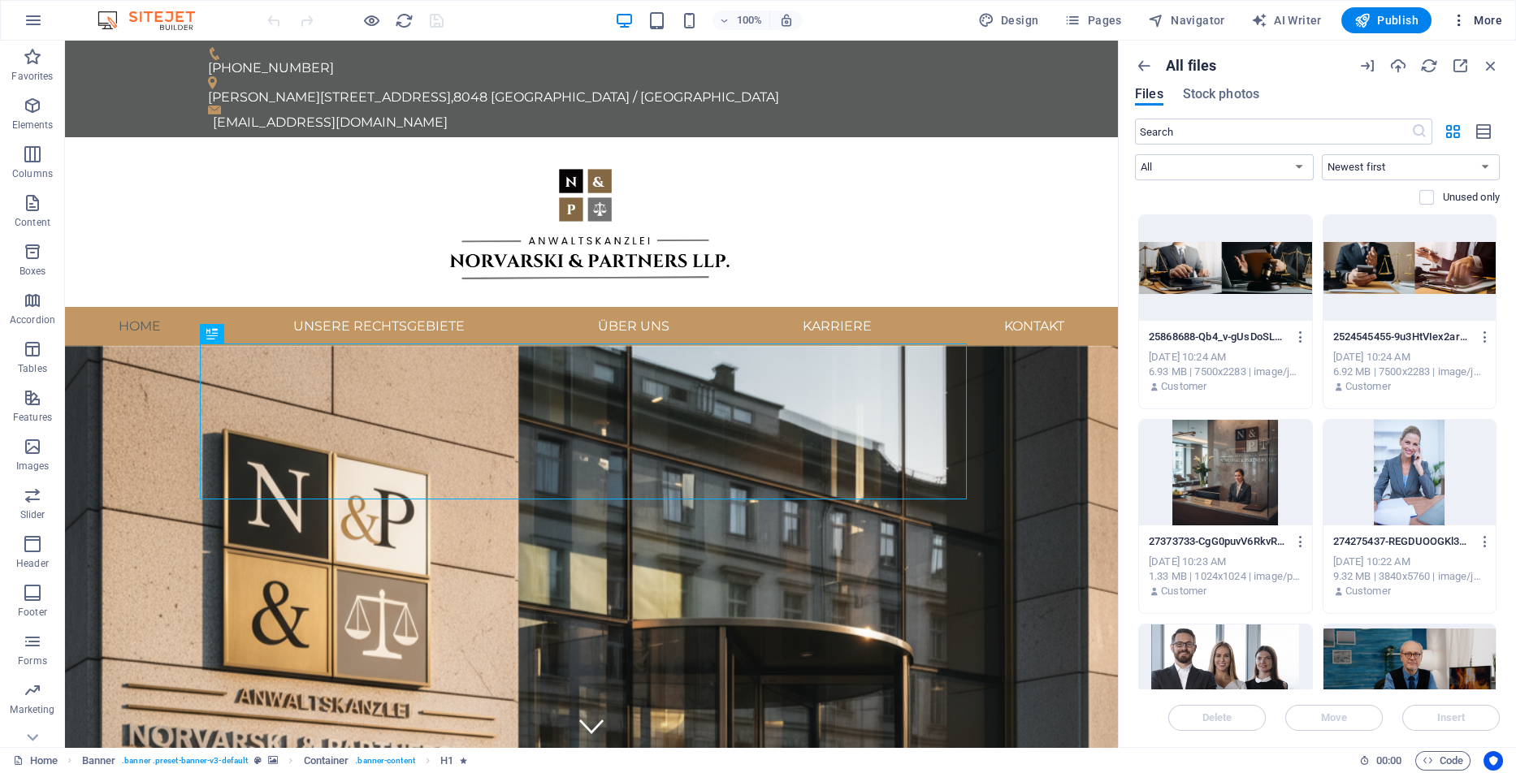
click at [1456, 15] on icon "button" at bounding box center [1459, 20] width 16 height 16
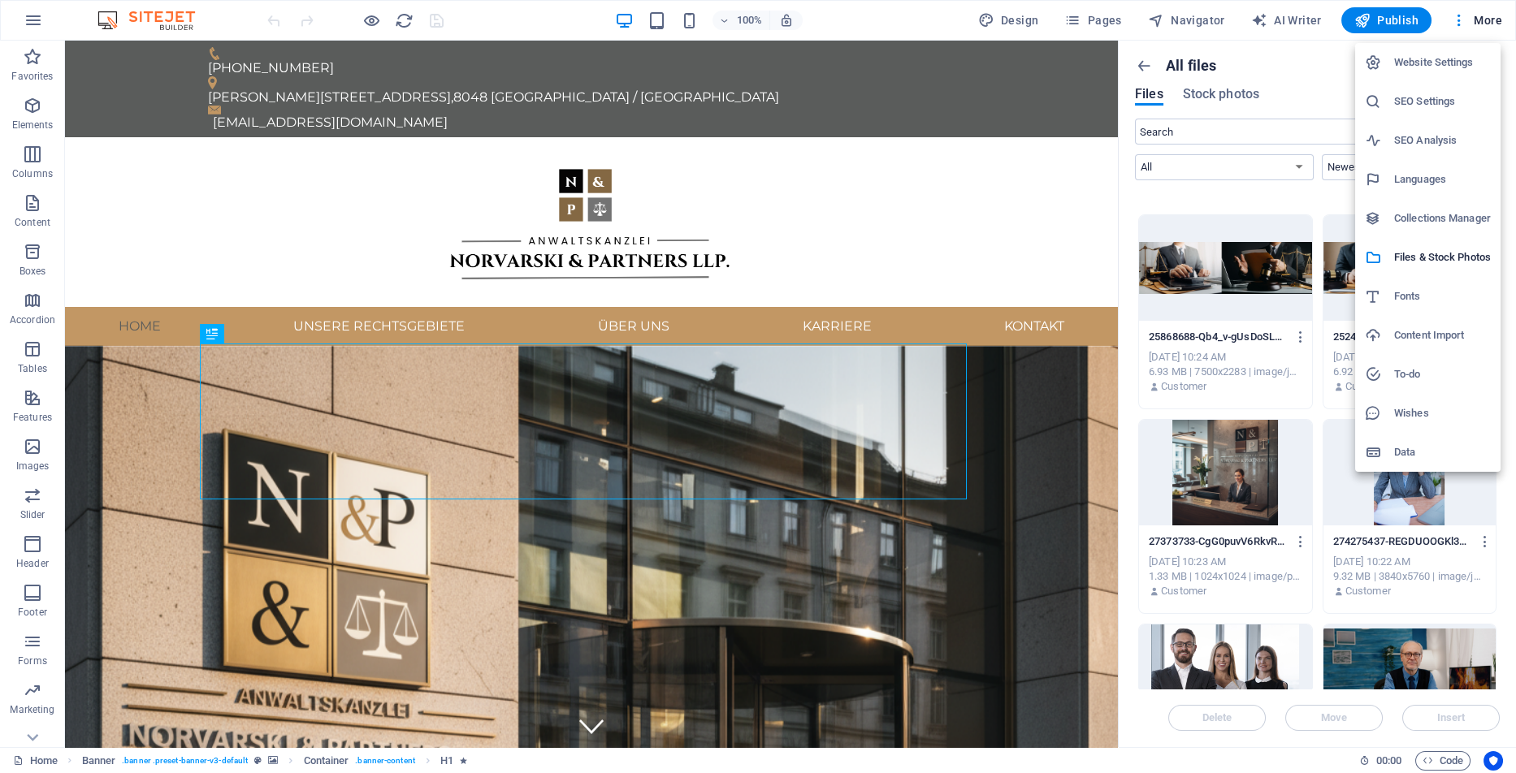
click at [1485, 19] on div at bounding box center [758, 386] width 1516 height 773
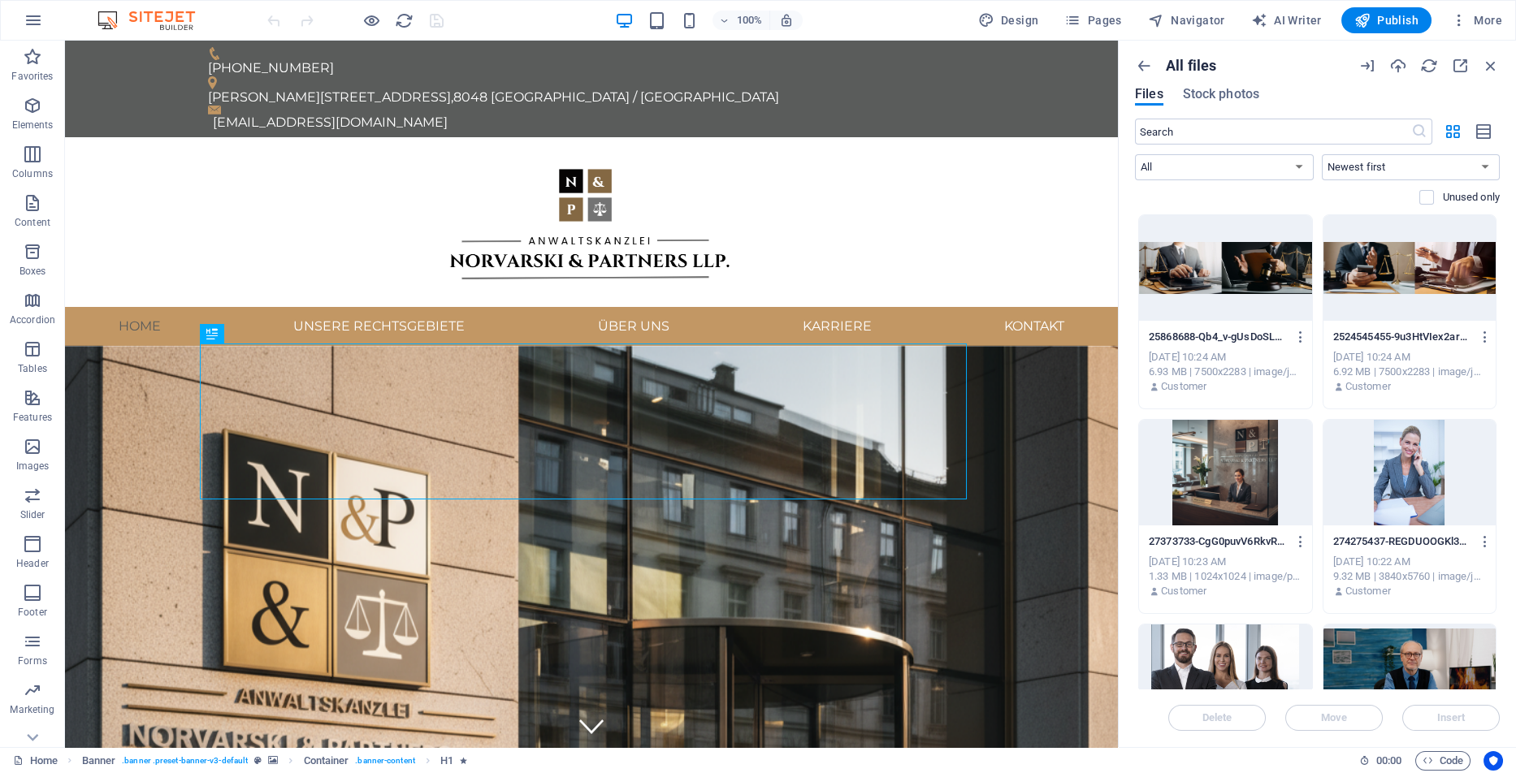
click at [1485, 19] on span "More" at bounding box center [1476, 20] width 51 height 16
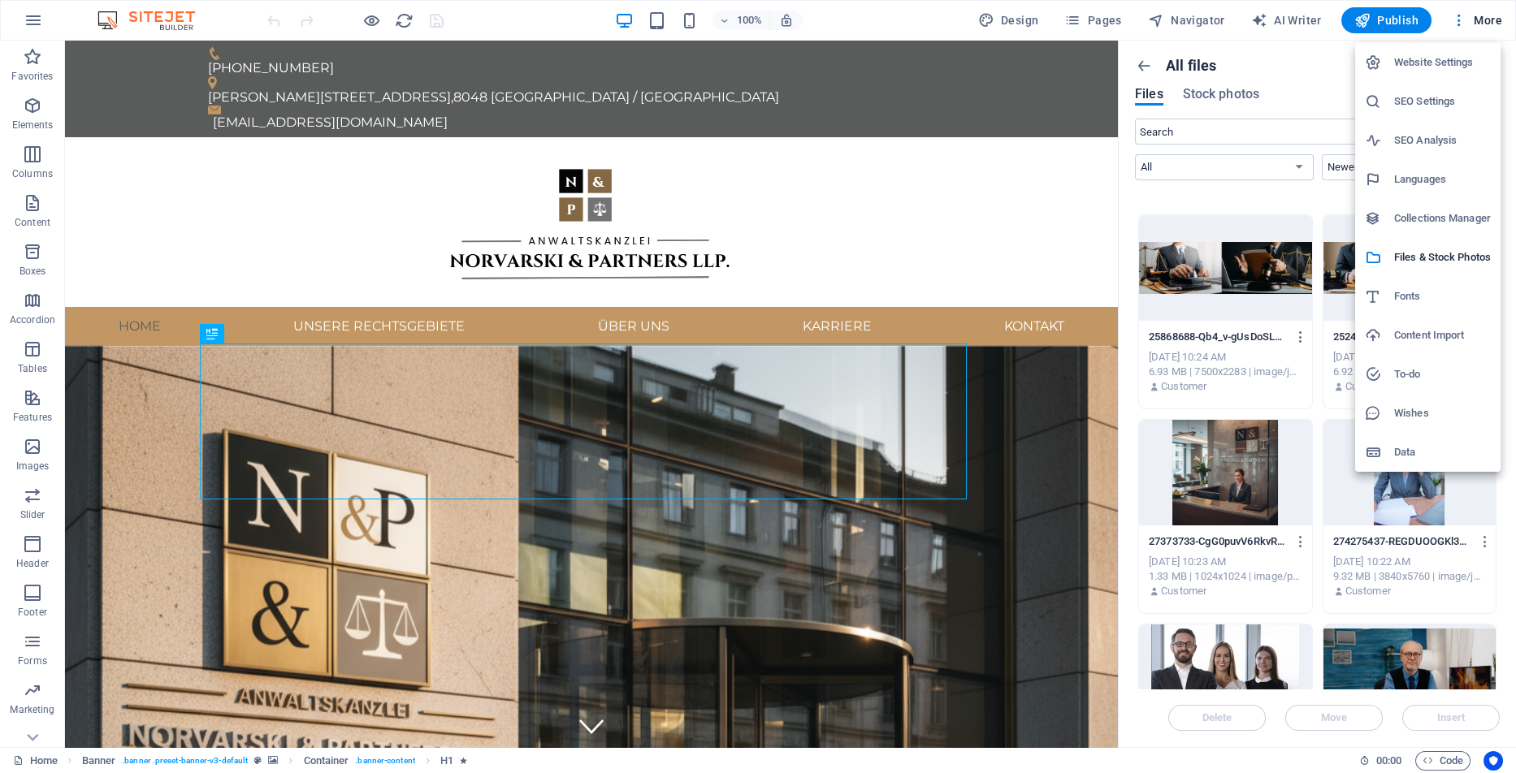
click at [1478, 19] on div at bounding box center [758, 386] width 1516 height 773
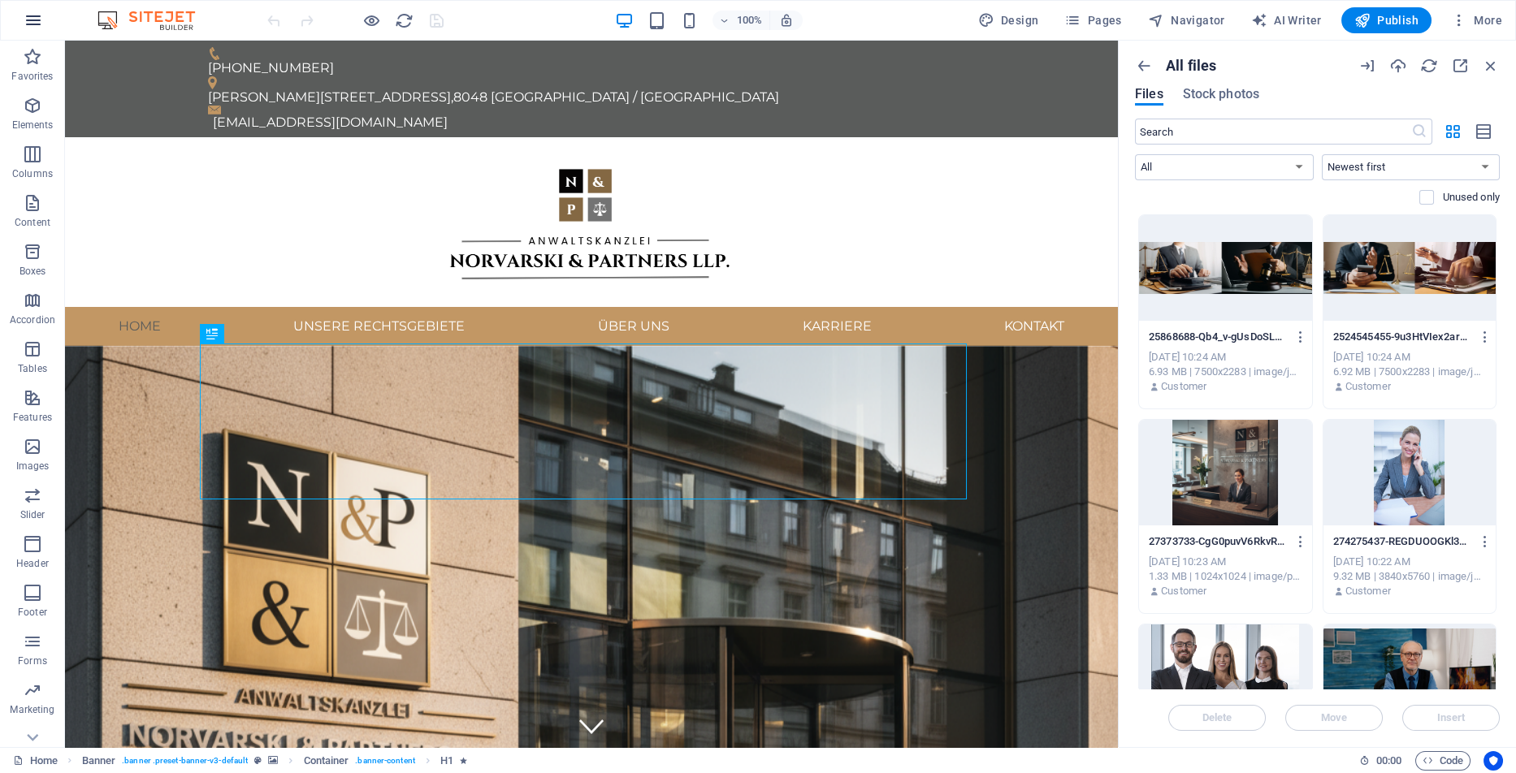
click at [33, 24] on icon "button" at bounding box center [33, 20] width 19 height 19
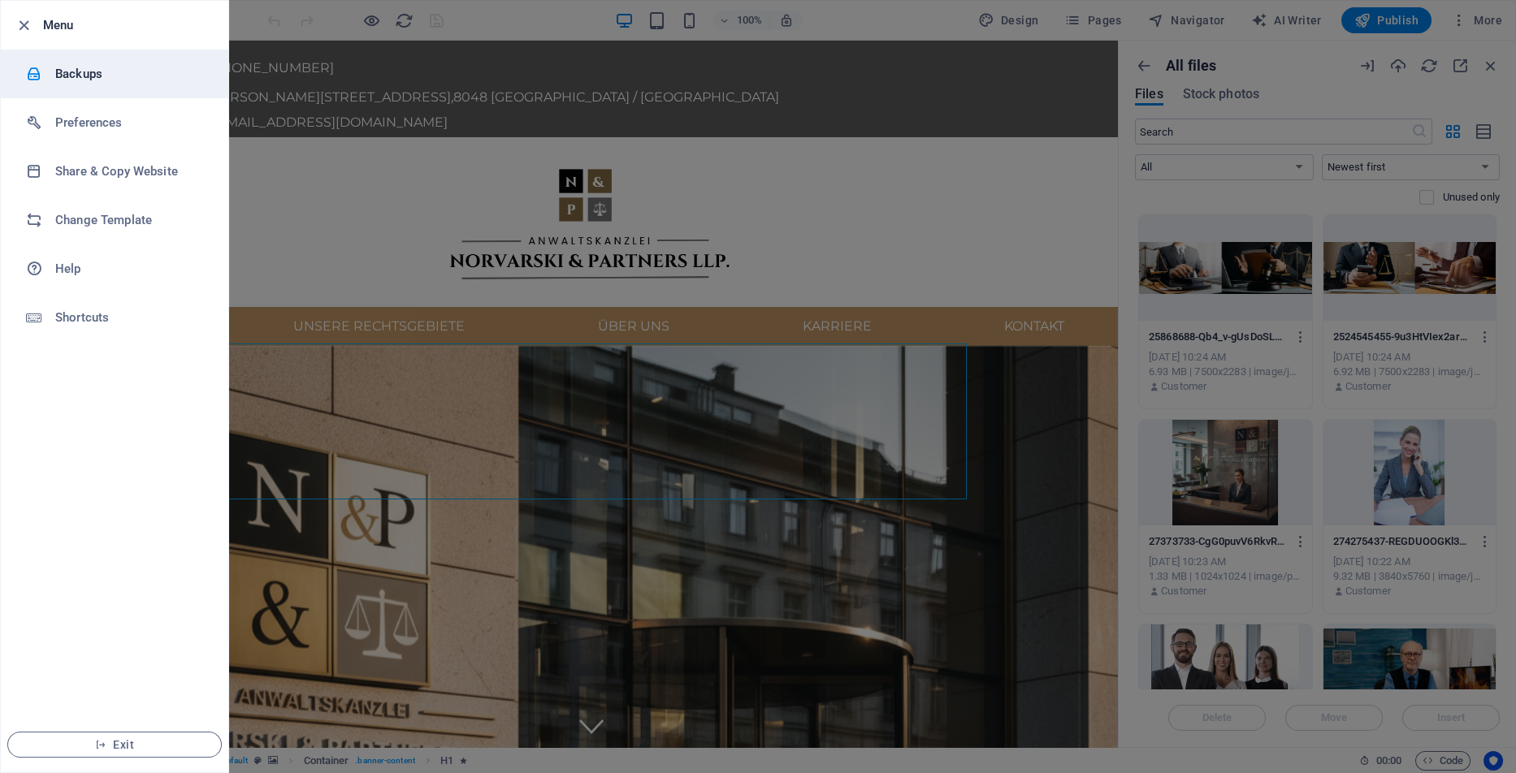
click at [91, 67] on h6 "Backups" at bounding box center [130, 73] width 150 height 19
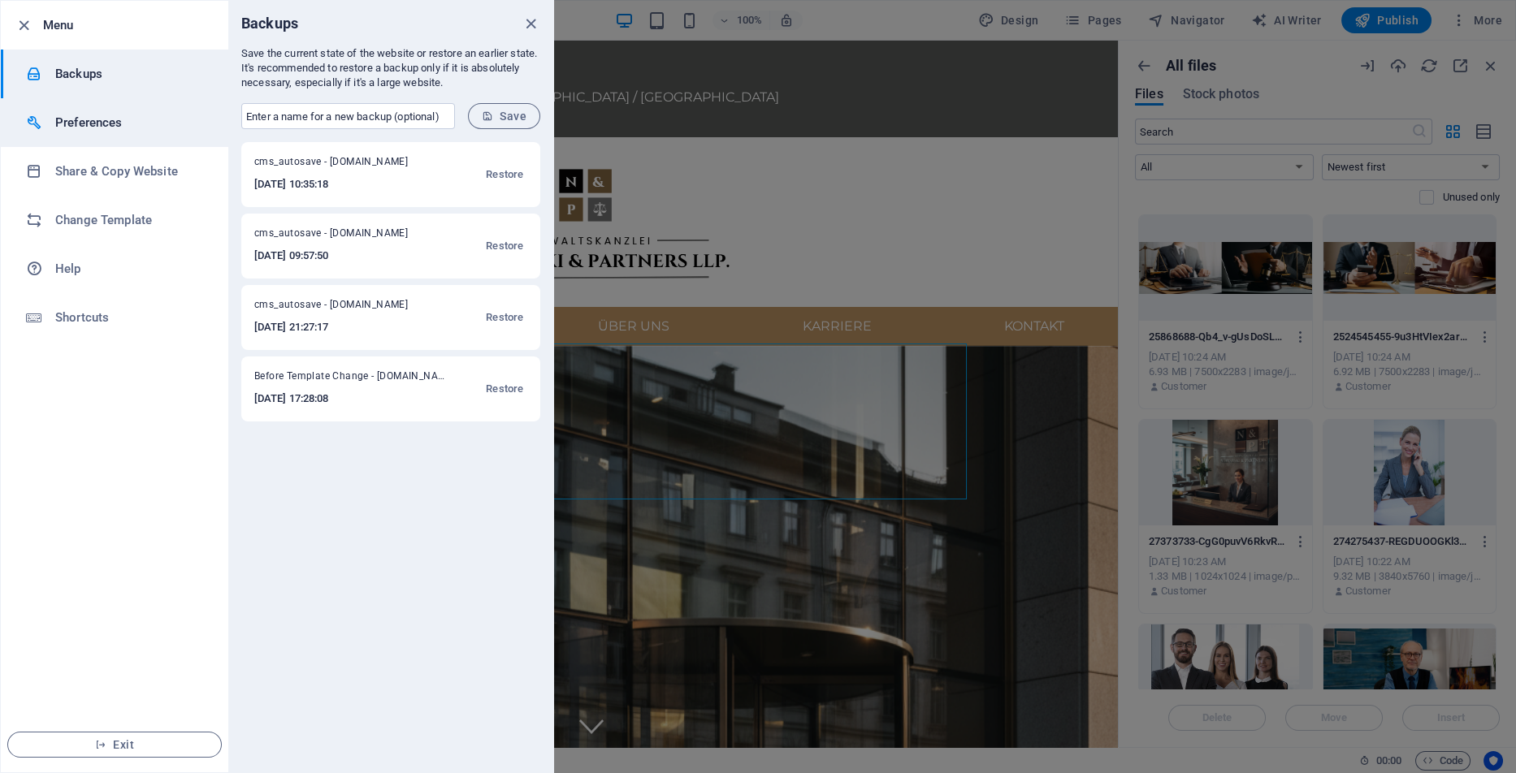
click at [106, 119] on h6 "Preferences" at bounding box center [130, 122] width 150 height 19
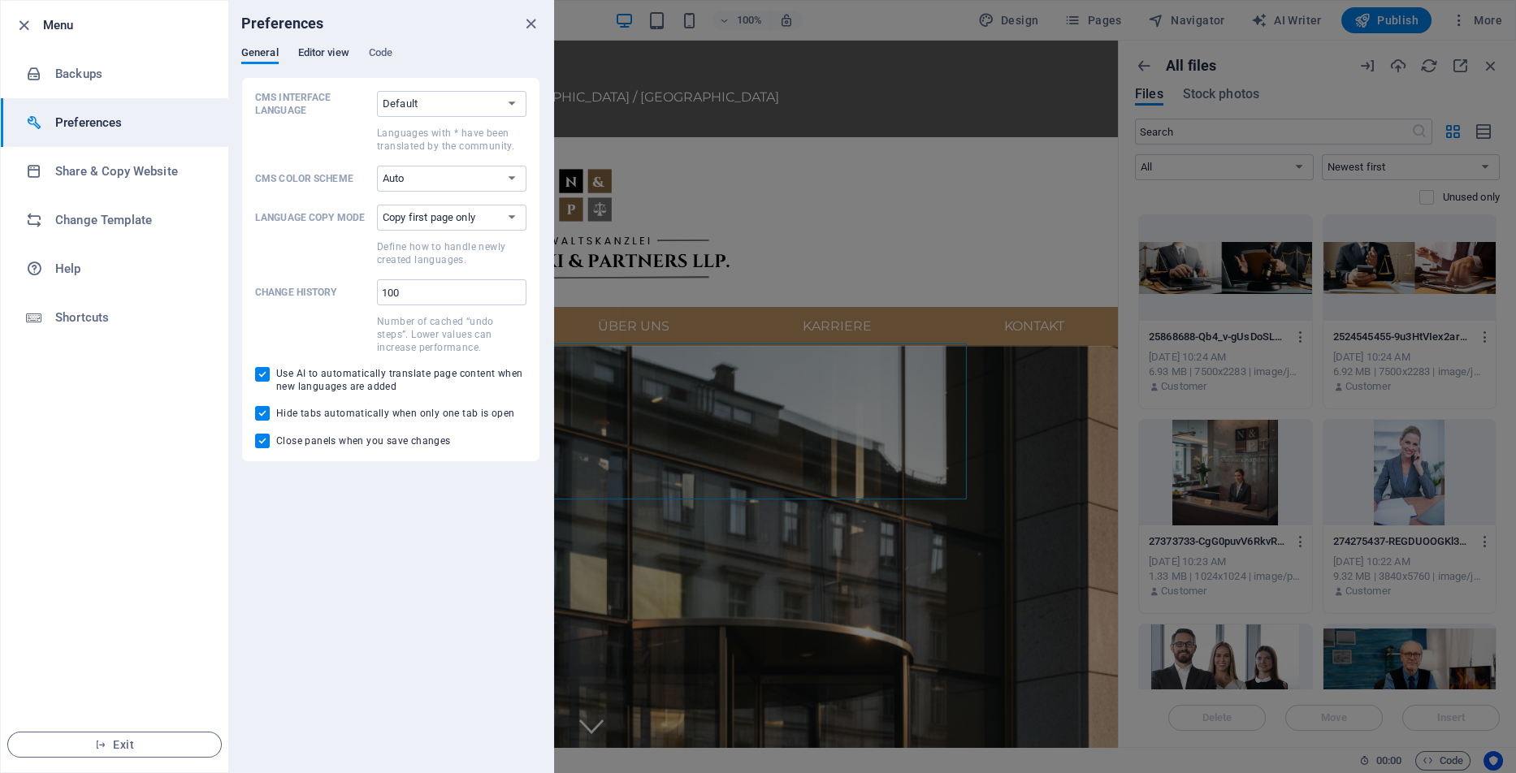
click at [309, 53] on span "Editor view" at bounding box center [323, 54] width 51 height 23
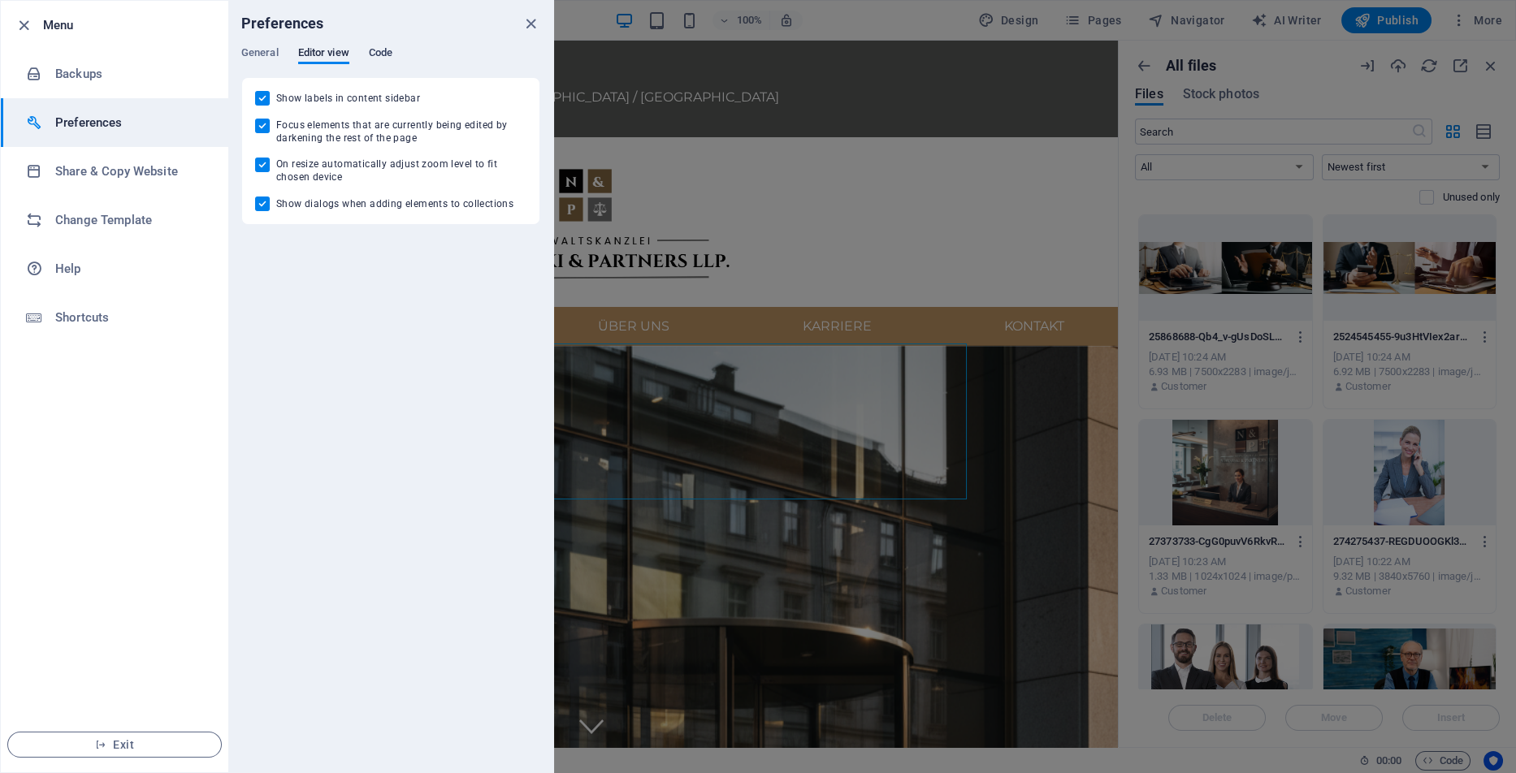
click at [388, 47] on span "Code" at bounding box center [381, 54] width 24 height 23
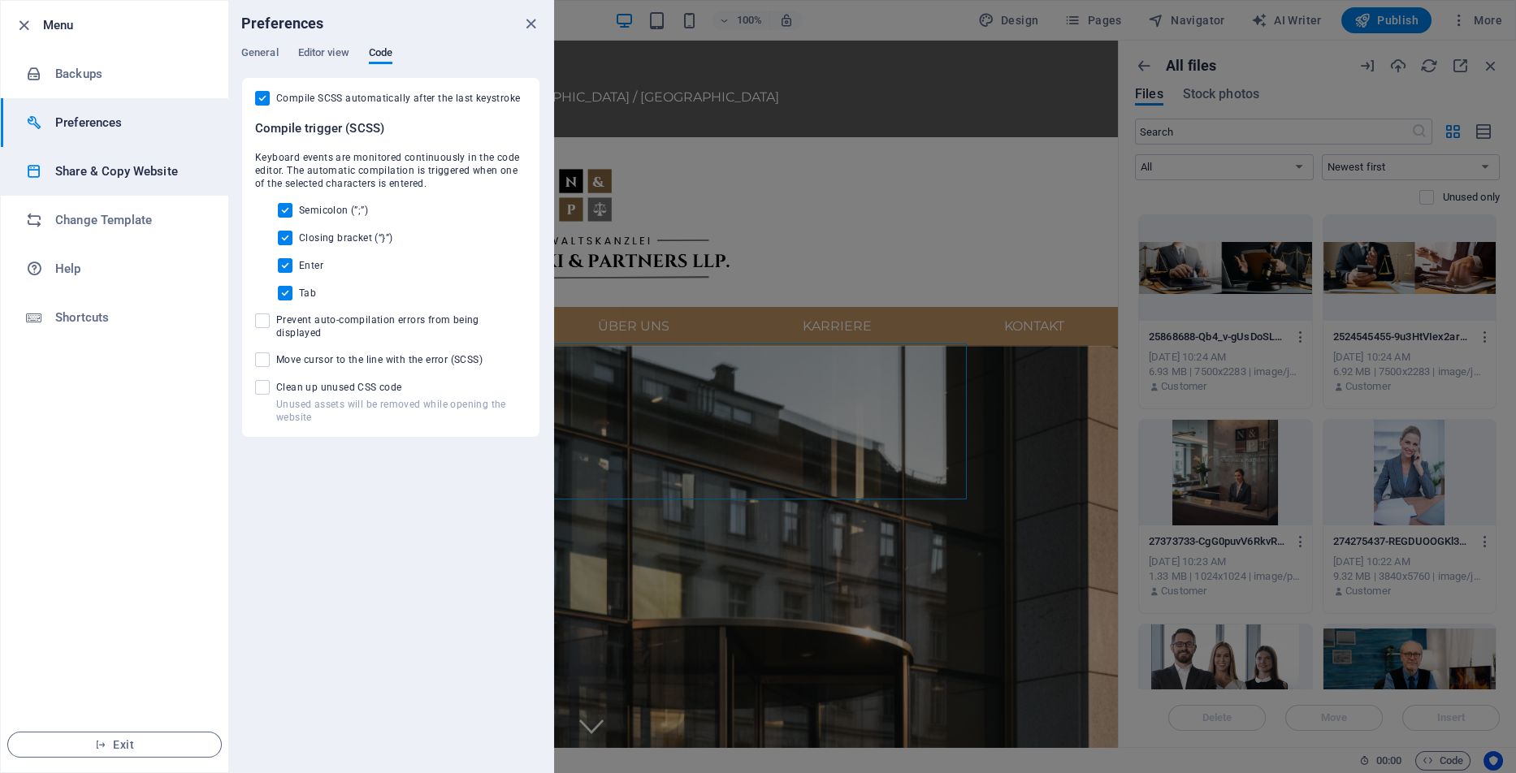
click at [93, 171] on h6 "Share & Copy Website" at bounding box center [130, 171] width 150 height 19
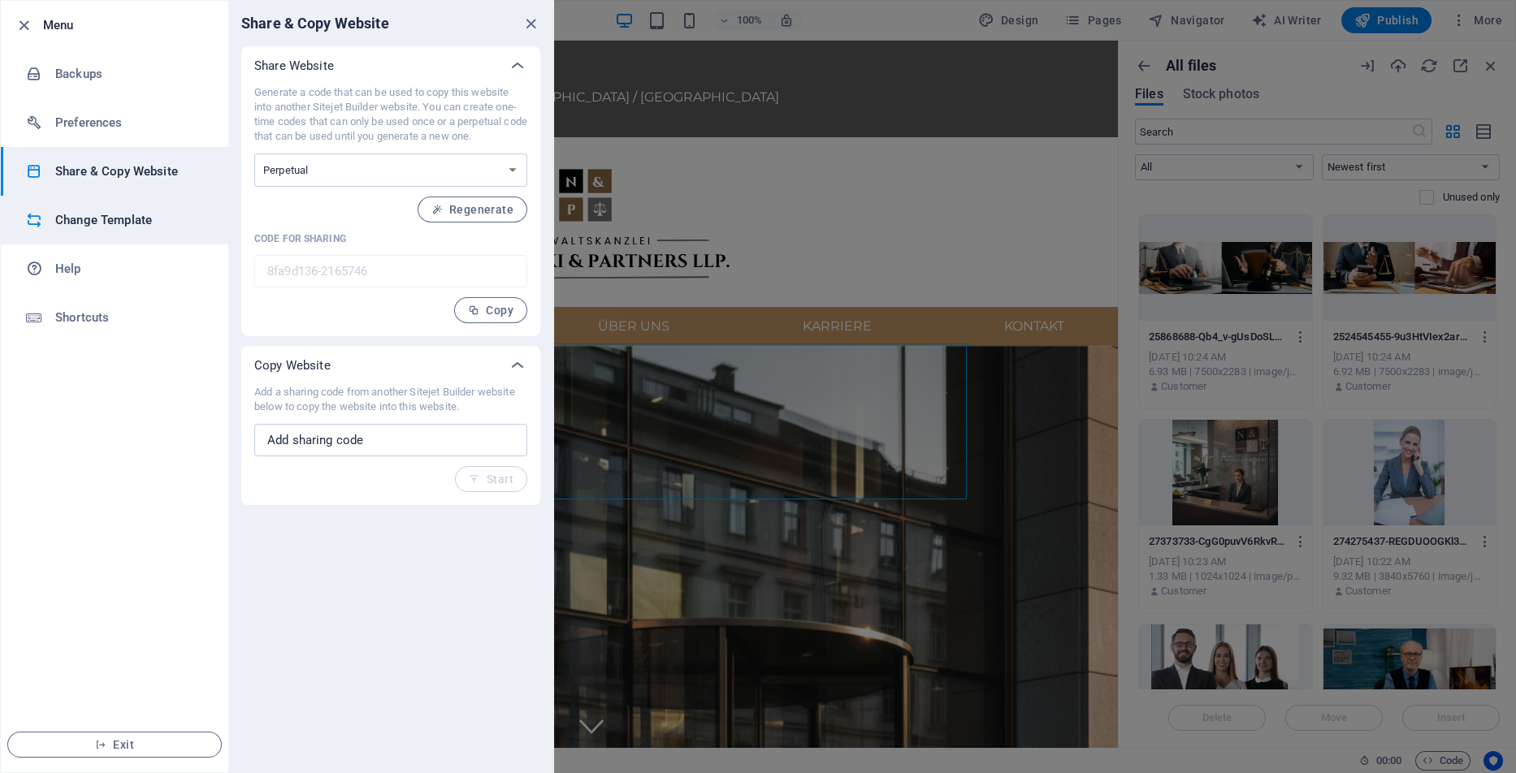
click at [117, 224] on h6 "Change Template" at bounding box center [130, 219] width 150 height 19
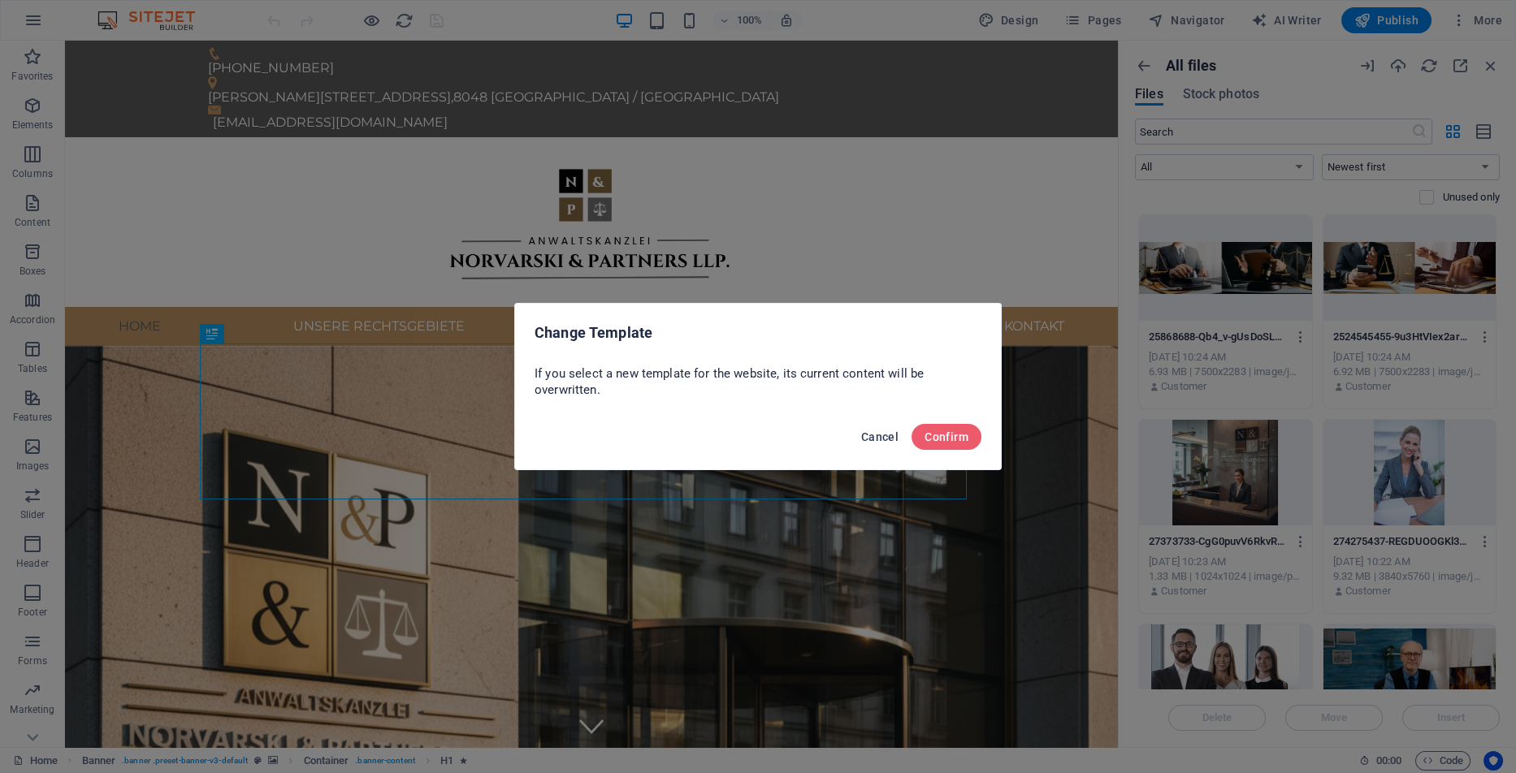
click at [872, 443] on span "Cancel" at bounding box center [879, 436] width 37 height 13
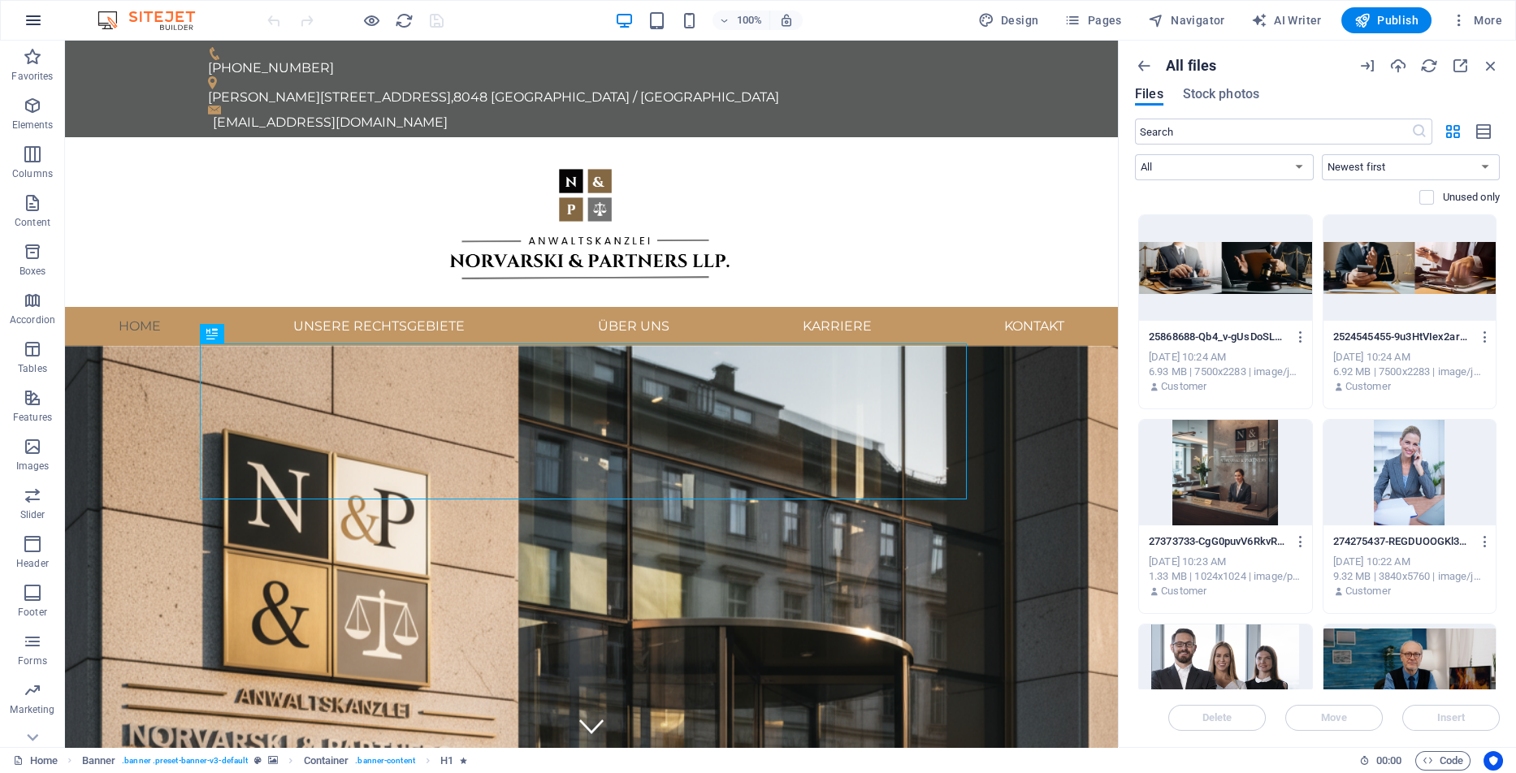
click at [43, 23] on button "button" at bounding box center [33, 20] width 39 height 39
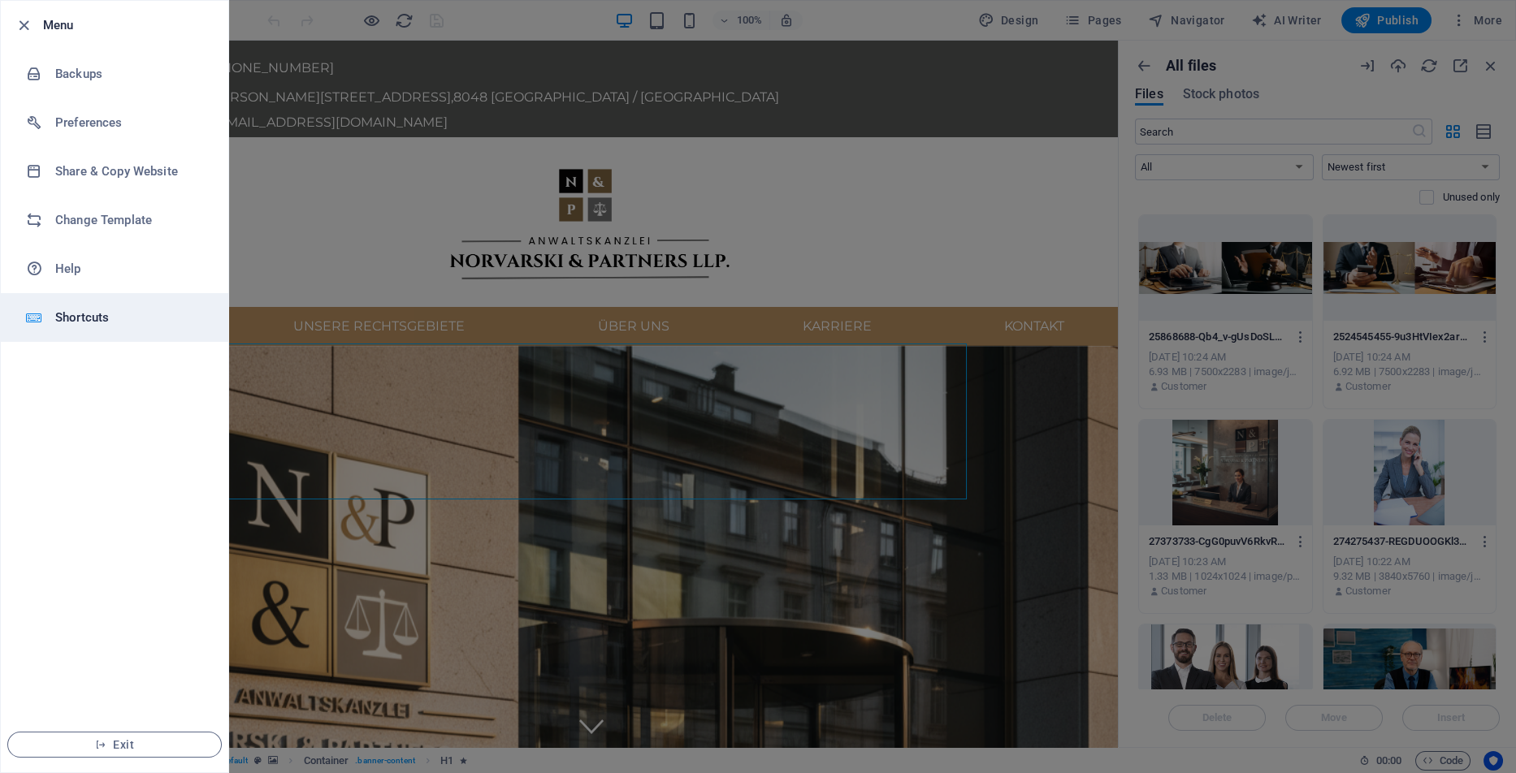
click at [106, 313] on h6 "Shortcuts" at bounding box center [130, 317] width 150 height 19
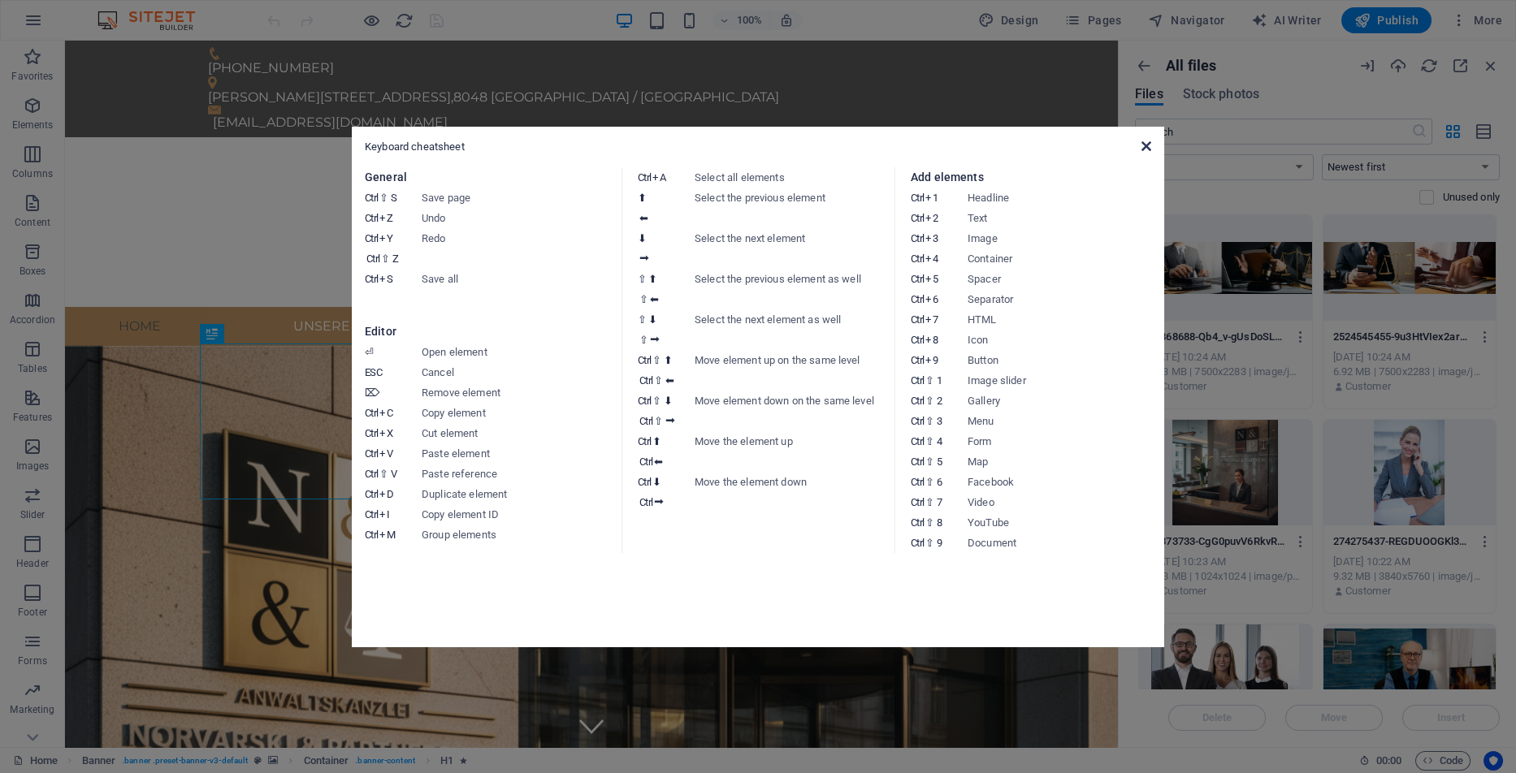
click at [1144, 145] on icon at bounding box center [1146, 146] width 10 height 13
